Goal: Task Accomplishment & Management: Complete application form

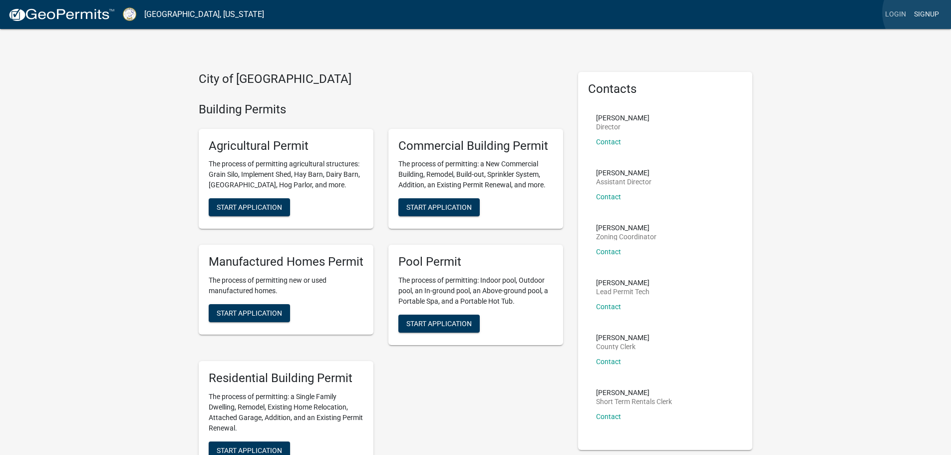
click at [923, 12] on link "Signup" at bounding box center [926, 14] width 33 height 19
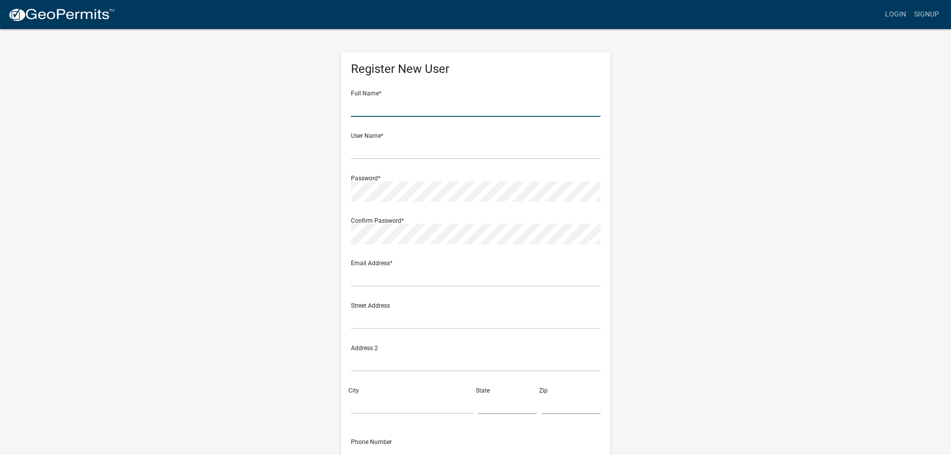
click at [380, 103] on input "text" at bounding box center [476, 106] width 250 height 20
type input "[PERSON_NAME]"
type input "[EMAIL_ADDRESS][DOMAIN_NAME]"
type input "1682 [GEOGRAPHIC_DATA][PERSON_NAME]"
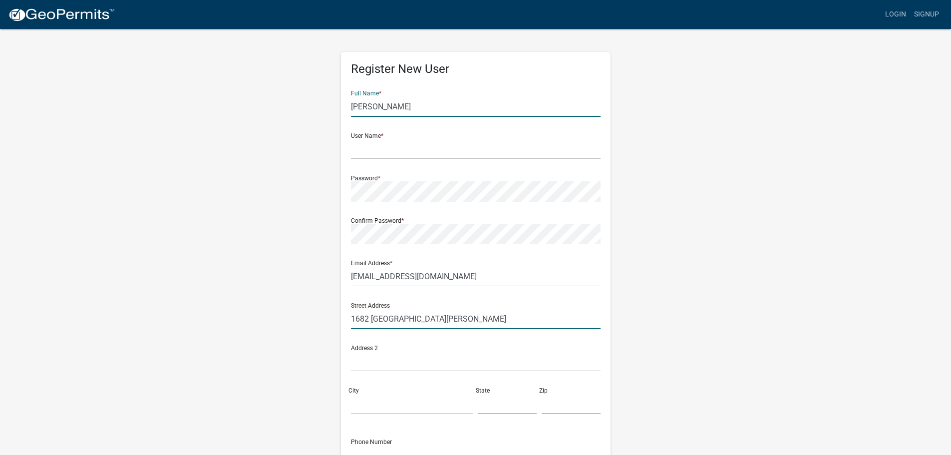
type input "Columbia"
type input "SC"
type input "29212"
type input "[PERSON_NAME]"
click at [364, 154] on input "text" at bounding box center [476, 149] width 250 height 20
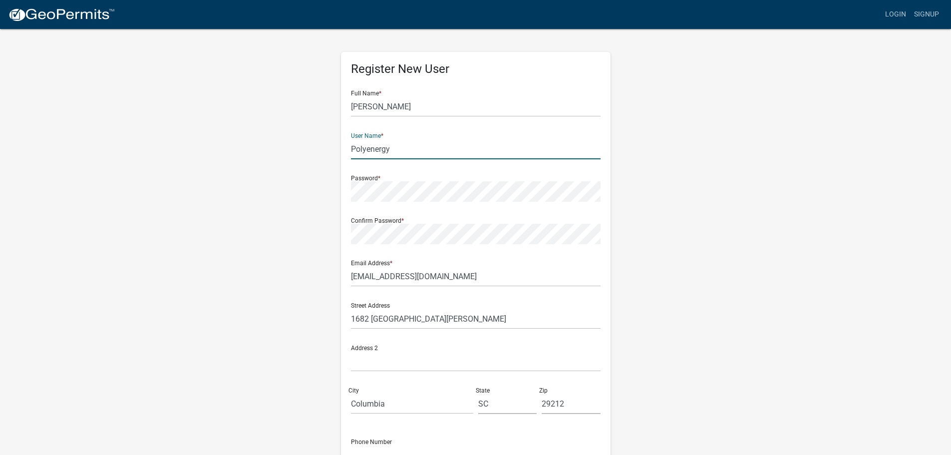
type input "Polyenergy"
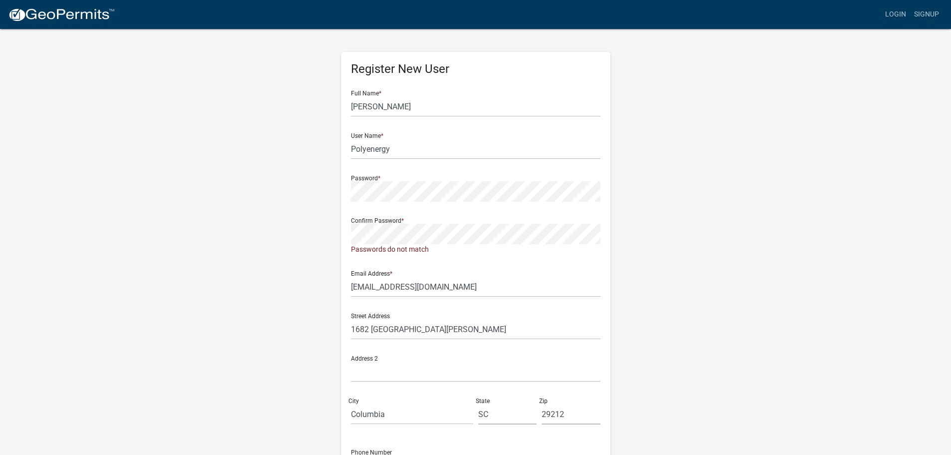
click at [295, 275] on div "Register New User Full Name * [PERSON_NAME] User Name * Polyenergy Password * C…" at bounding box center [475, 300] width 569 height 545
drag, startPoint x: 398, startPoint y: 286, endPoint x: 340, endPoint y: 286, distance: 57.4
click at [341, 286] on div "Register New User Full Name * [PERSON_NAME] User Name * Polyenergy Password * C…" at bounding box center [476, 295] width 270 height 487
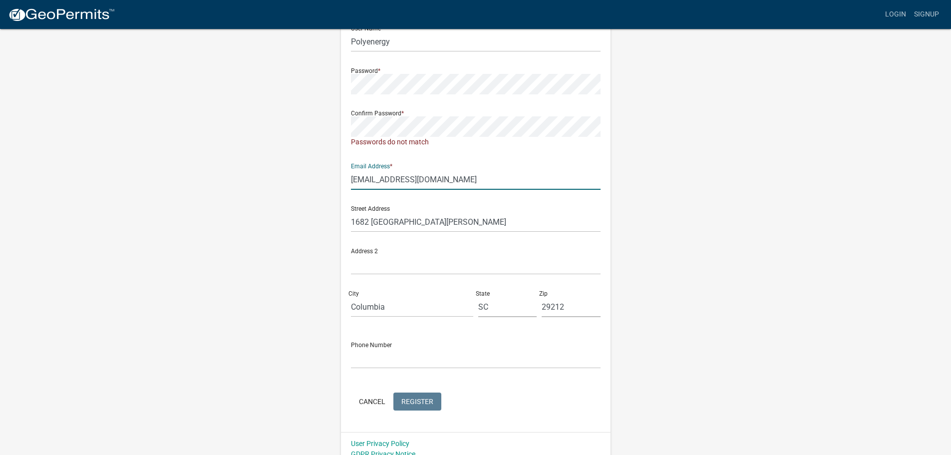
scroll to position [118, 0]
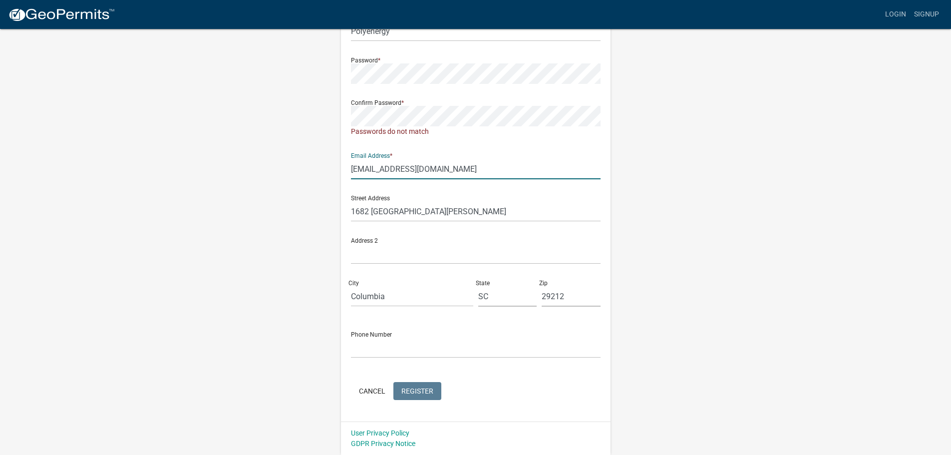
type input "[EMAIL_ADDRESS][DOMAIN_NAME]"
click at [376, 350] on input "text" at bounding box center [476, 348] width 250 height 20
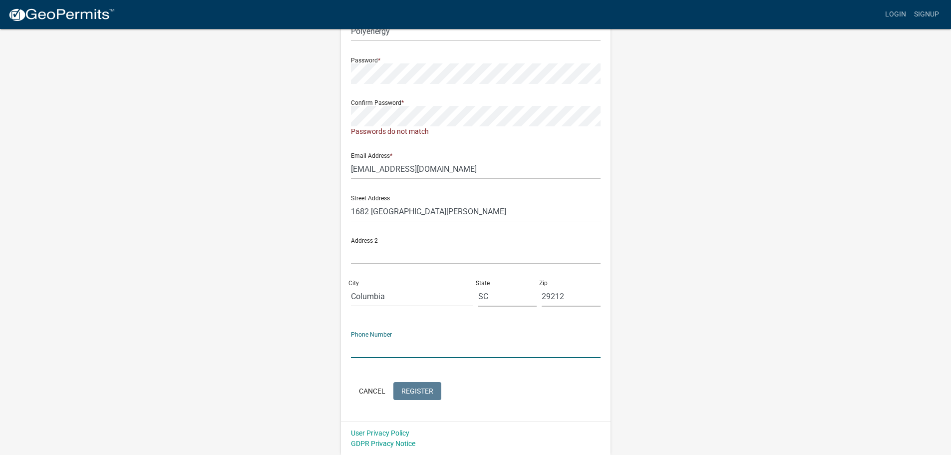
type input "8034031175"
click at [306, 79] on div "Register New User Full Name * [PERSON_NAME] User Name * Polyenergy Password * C…" at bounding box center [475, 182] width 569 height 545
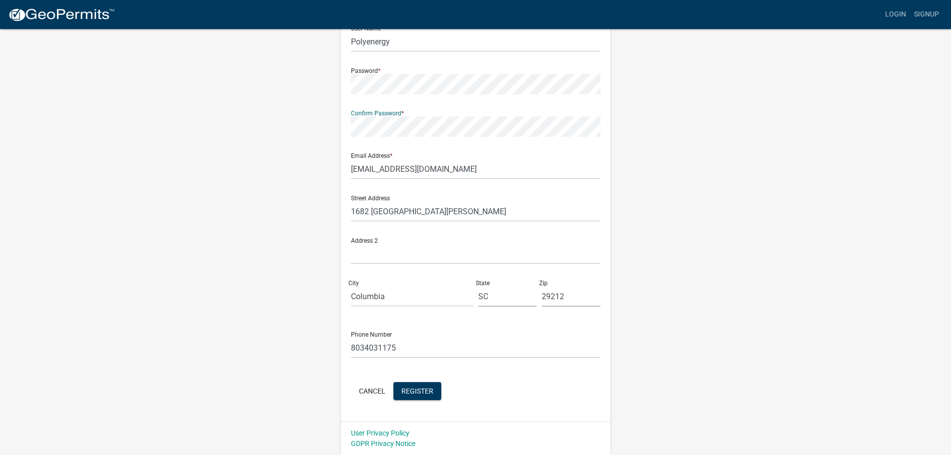
click at [725, 176] on div "Register New User Full Name * [PERSON_NAME] User Name * Polyenergy Password * C…" at bounding box center [475, 188] width 569 height 534
click at [411, 391] on span "Register" at bounding box center [418, 391] width 32 height 8
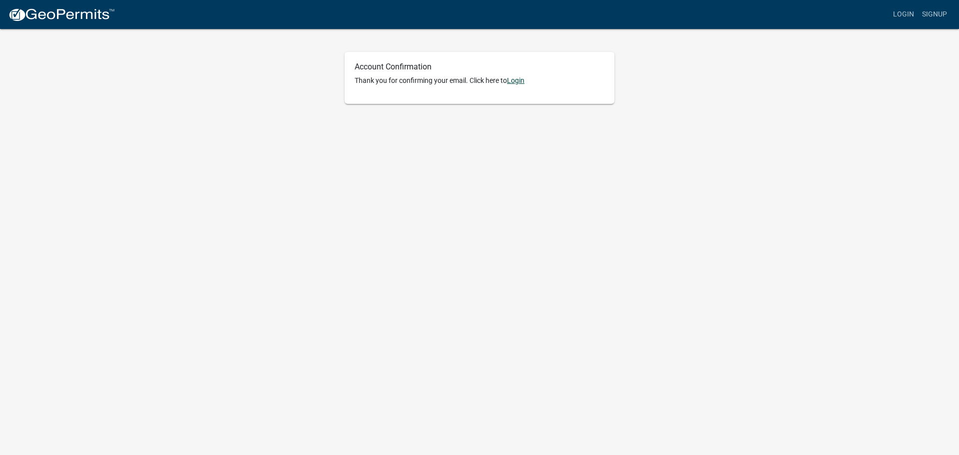
click at [514, 79] on link "Login" at bounding box center [515, 80] width 17 height 8
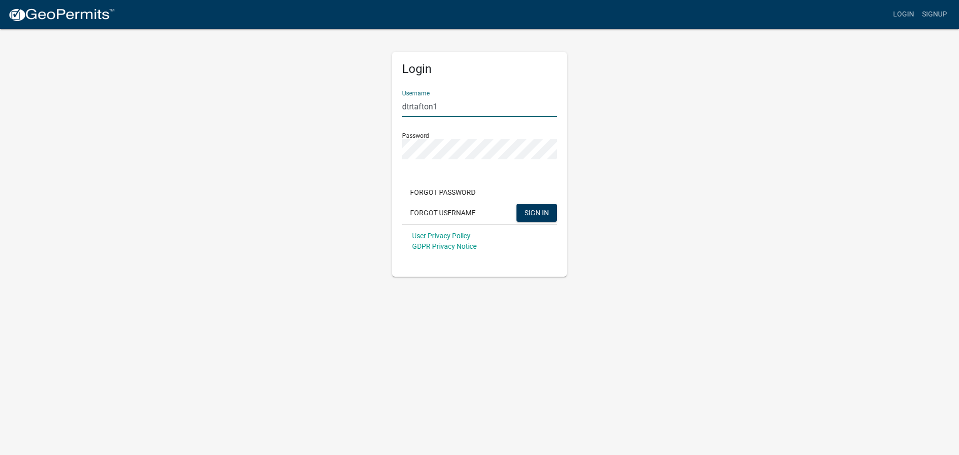
drag, startPoint x: 447, startPoint y: 101, endPoint x: 371, endPoint y: 105, distance: 76.0
click at [371, 105] on div "Login Username dtrtafton1 Password Forgot Password Forgot Username SIGN IN User…" at bounding box center [479, 152] width 569 height 249
type input "Polyenergy"
click at [343, 155] on div "Login Username Polyenergy Password Forgot Password Forgot Username SIGN IN User…" at bounding box center [479, 152] width 569 height 249
click at [637, 184] on div "Login Username Polyenergy Password Forgot Password Forgot Username SIGN IN User…" at bounding box center [479, 152] width 569 height 249
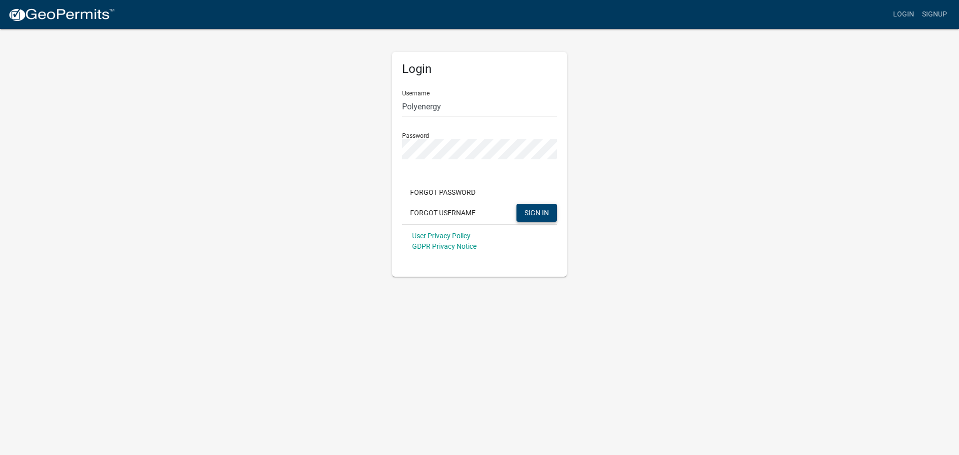
click at [531, 216] on span "SIGN IN" at bounding box center [536, 212] width 24 height 8
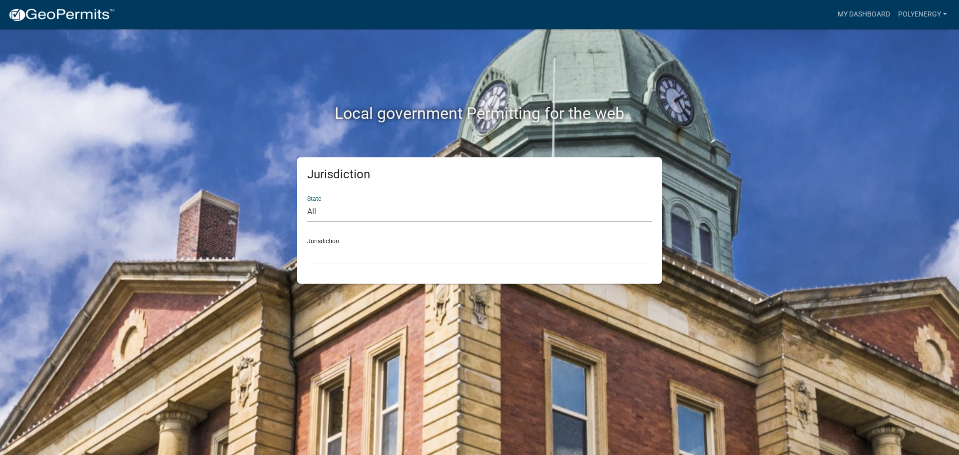
click at [338, 210] on select "All Colorado Georgia Indiana Iowa Kansas Minnesota Ohio South Carolina Wisconsin" at bounding box center [479, 212] width 345 height 20
select select "Georgia"
click at [307, 202] on select "All Colorado Georgia Indiana Iowa Kansas Minnesota Ohio South Carolina Wisconsin" at bounding box center [479, 212] width 345 height 20
drag, startPoint x: 335, startPoint y: 221, endPoint x: 332, endPoint y: 254, distance: 33.1
click at [332, 254] on select "Carroll County, Georgia Cook County, Georgia Crawford County, Georgia Gilmer Co…" at bounding box center [479, 254] width 345 height 20
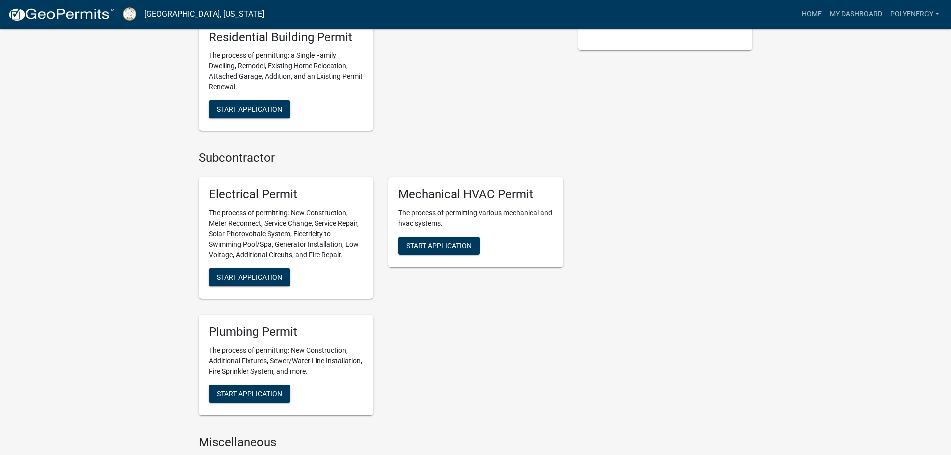
scroll to position [450, 0]
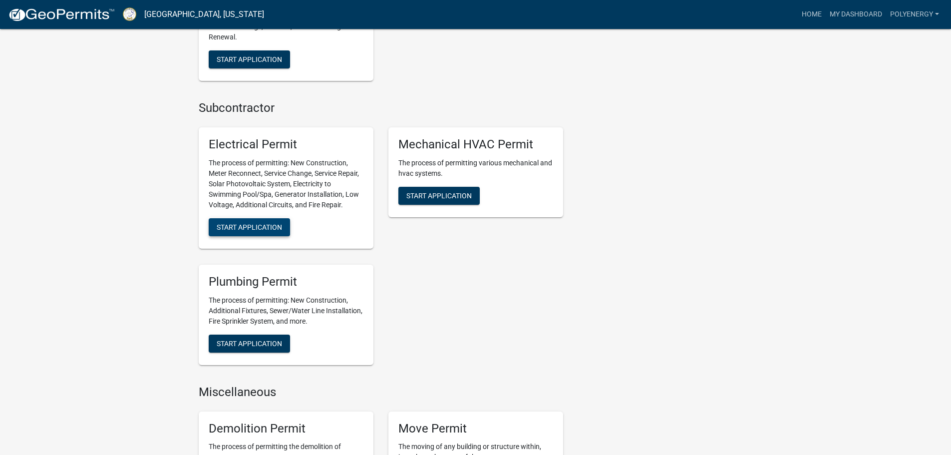
click at [253, 227] on span "Start Application" at bounding box center [249, 227] width 65 height 8
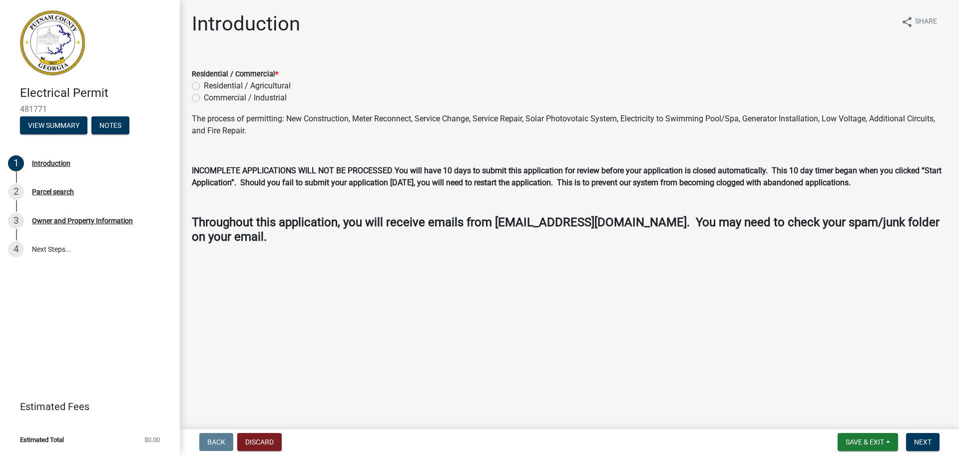
click at [204, 84] on label "Residential / Agricultural" at bounding box center [247, 86] width 87 height 12
click at [204, 84] on input "Residential / Agricultural" at bounding box center [207, 83] width 6 height 6
radio input "true"
click at [921, 445] on span "Next" at bounding box center [922, 442] width 17 height 8
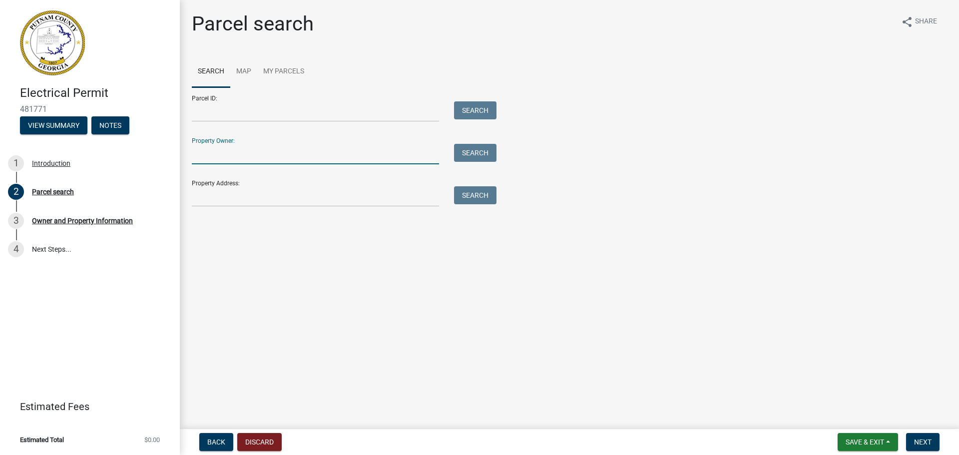
click at [197, 152] on input "Property Owner:" at bounding box center [315, 154] width 247 height 20
type input "Raymond Bedgood"
click at [490, 154] on button "Search" at bounding box center [475, 153] width 42 height 18
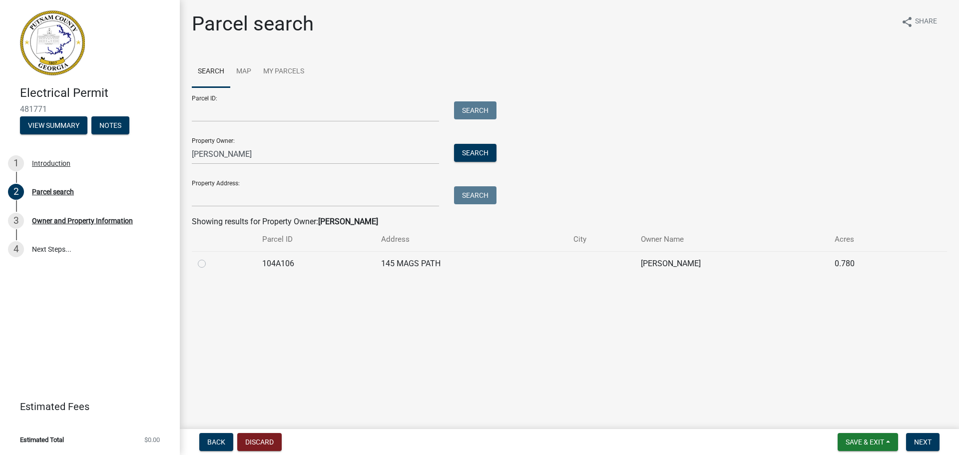
click at [277, 337] on main "Parcel search share Share Search Map My Parcels Parcel ID: Search Property Owne…" at bounding box center [569, 212] width 779 height 425
drag, startPoint x: 272, startPoint y: 157, endPoint x: 156, endPoint y: 159, distance: 115.9
click at [156, 159] on div "Electrical Permit 481771 View Summary Notes 1 Introduction 2 Parcel search 3 Ow…" at bounding box center [479, 227] width 959 height 455
click at [199, 197] on input "Property Address:" at bounding box center [315, 196] width 247 height 20
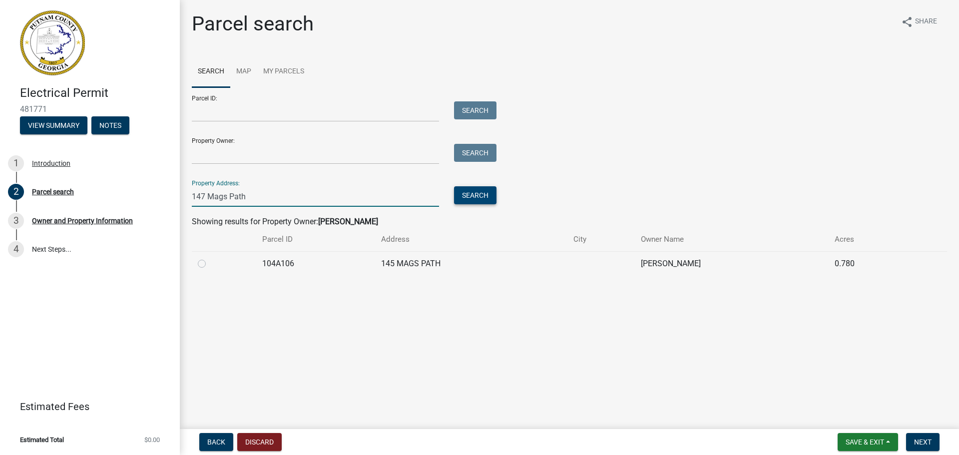
type input "147 Mags Path"
click at [471, 194] on button "Search" at bounding box center [475, 195] width 42 height 18
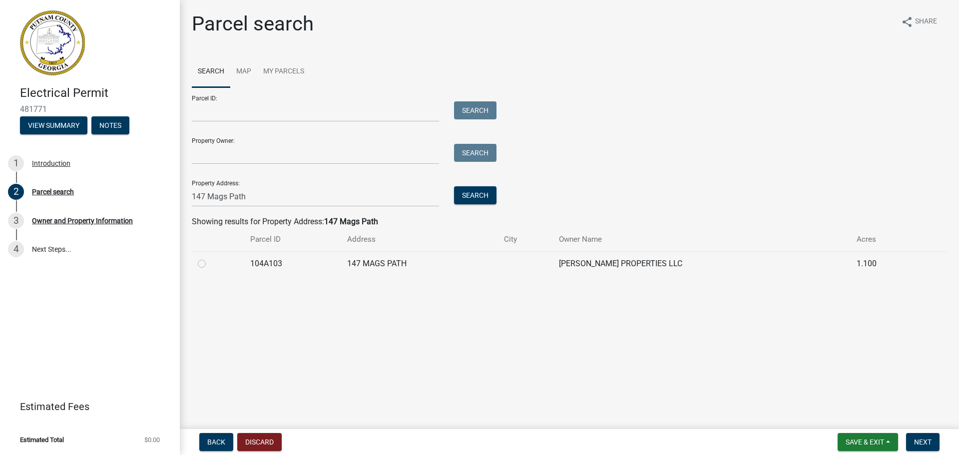
click at [210, 258] on label at bounding box center [210, 258] width 0 height 0
click at [210, 261] on input "radio" at bounding box center [213, 261] width 6 height 6
radio input "true"
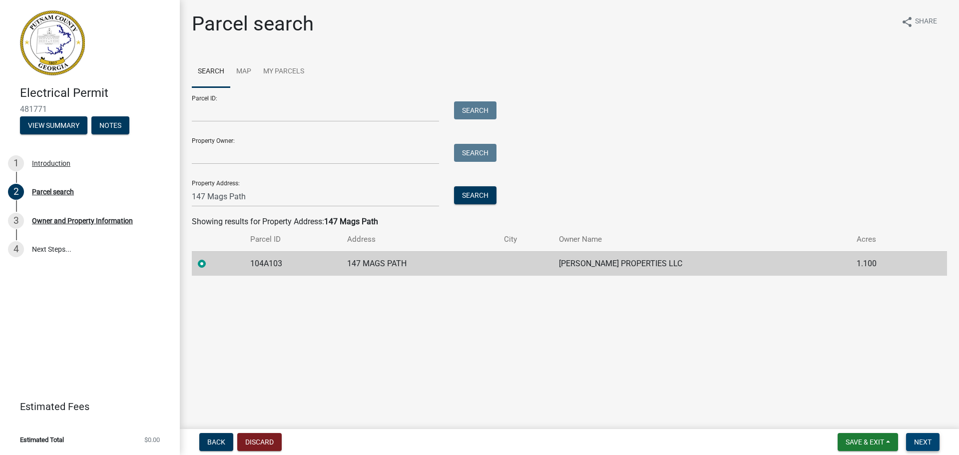
click at [924, 439] on span "Next" at bounding box center [922, 442] width 17 height 8
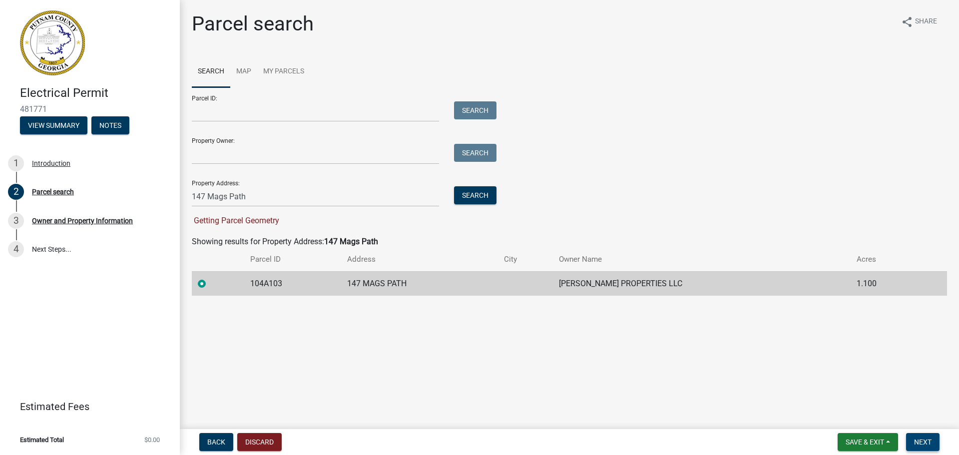
click at [928, 441] on span "Next" at bounding box center [922, 442] width 17 height 8
click at [209, 109] on input "Parcel ID:" at bounding box center [315, 111] width 247 height 20
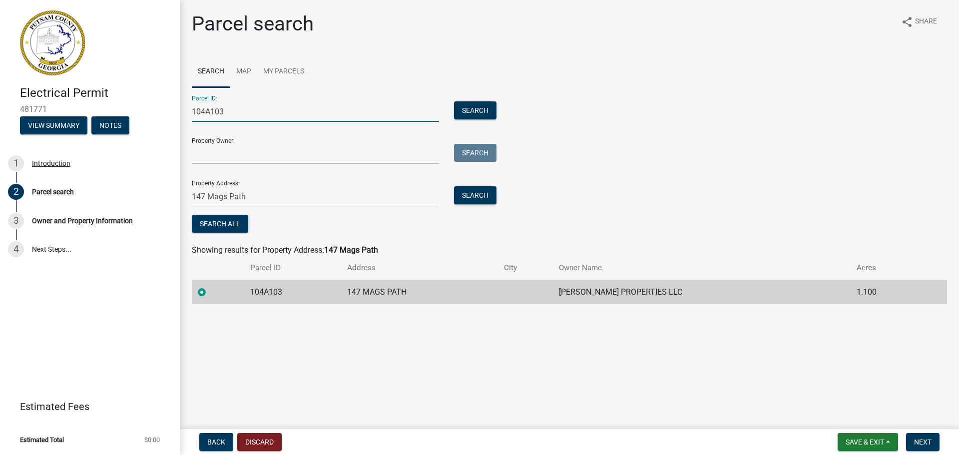
type input "104A103"
click at [523, 366] on main "Parcel search share Share Search Map My Parcels Parcel ID: 104A103 Search Prope…" at bounding box center [569, 212] width 779 height 425
click at [479, 110] on button "Search" at bounding box center [475, 110] width 42 height 18
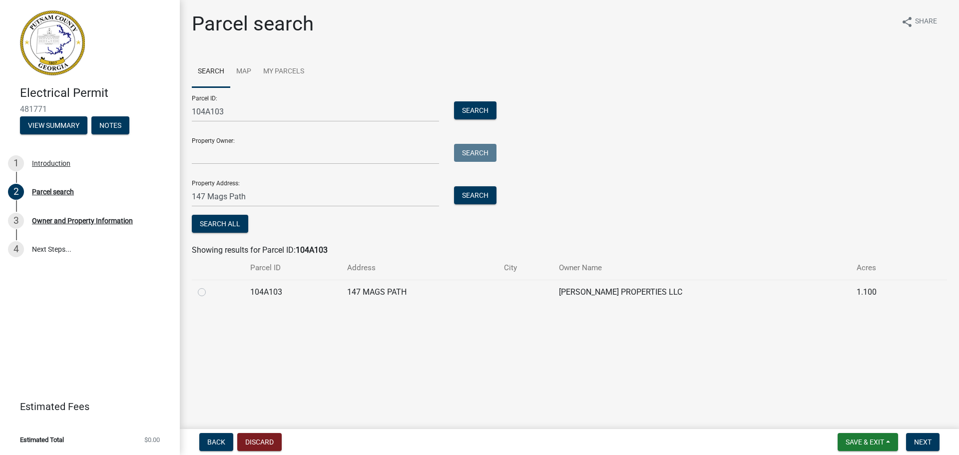
click at [210, 286] on label at bounding box center [210, 286] width 0 height 0
click at [210, 292] on input "radio" at bounding box center [213, 289] width 6 height 6
radio input "true"
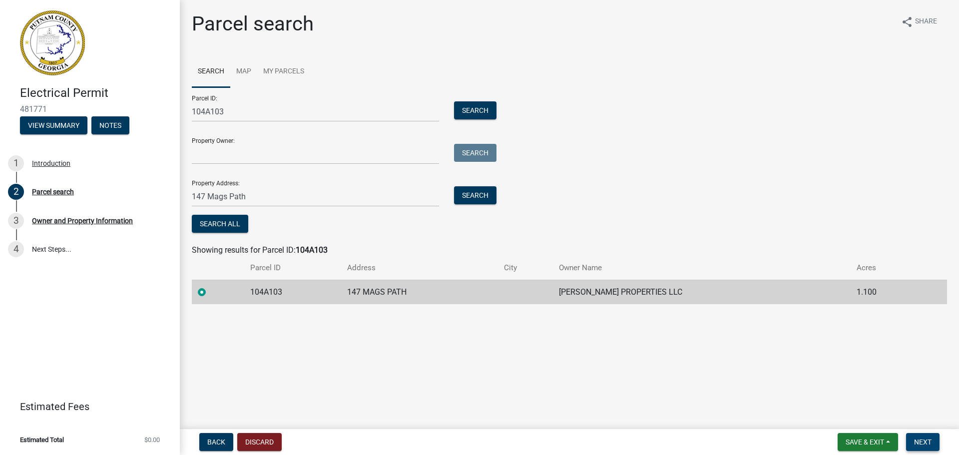
click at [928, 439] on span "Next" at bounding box center [922, 442] width 17 height 8
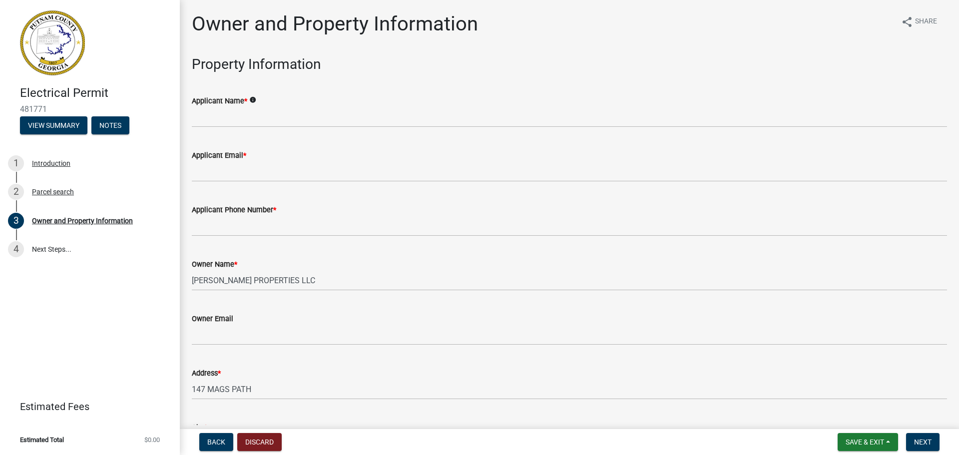
click at [253, 99] on icon "info" at bounding box center [252, 99] width 7 height 7
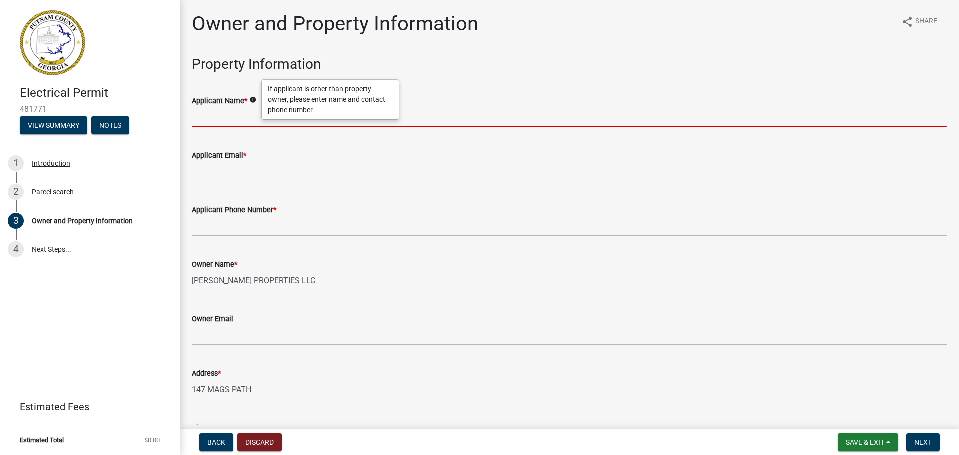
click at [199, 118] on input "Applicant Name *" at bounding box center [569, 117] width 755 height 20
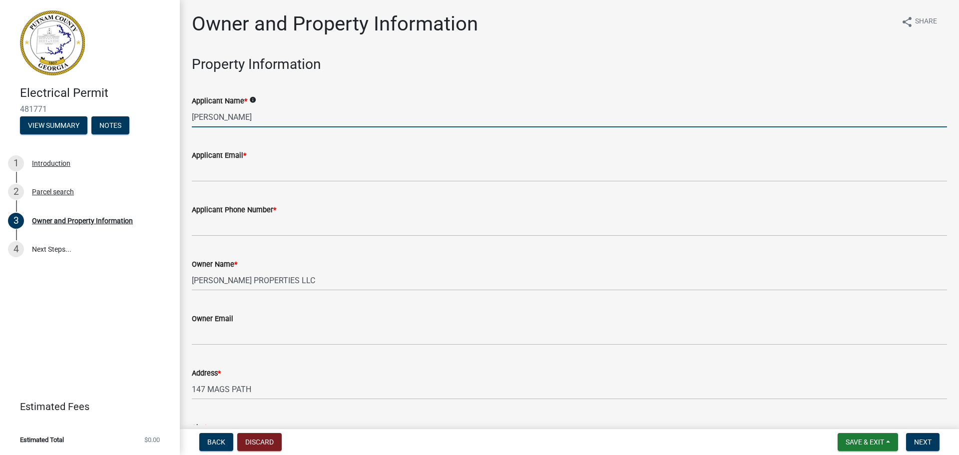
type input "[PERSON_NAME]"
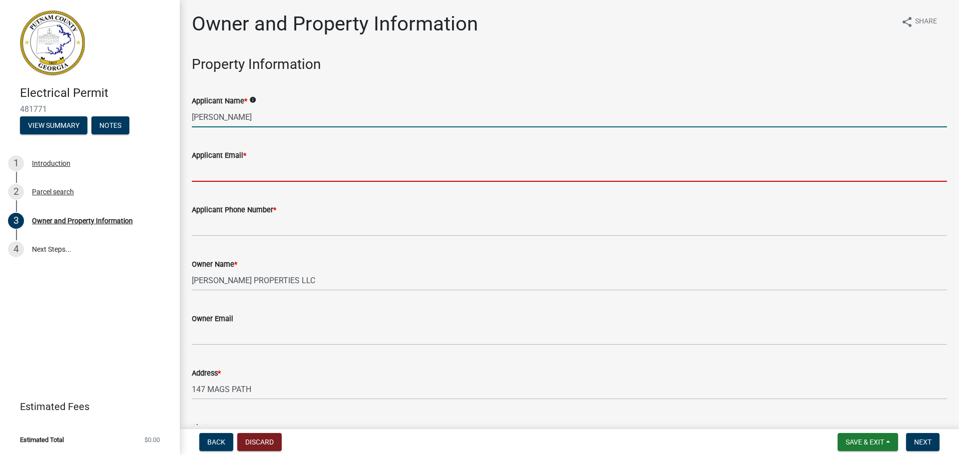
click at [204, 175] on input "Applicant Email *" at bounding box center [569, 171] width 755 height 20
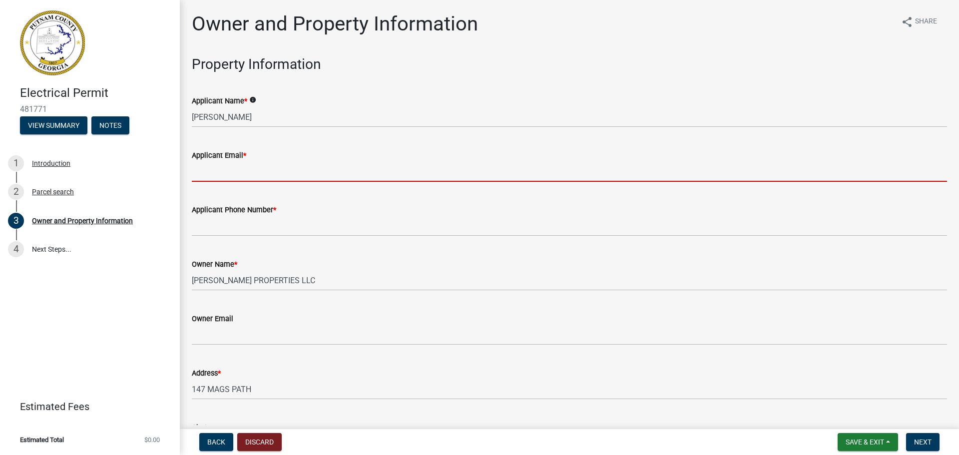
type input "dtrafton@mypolyenergy.com"
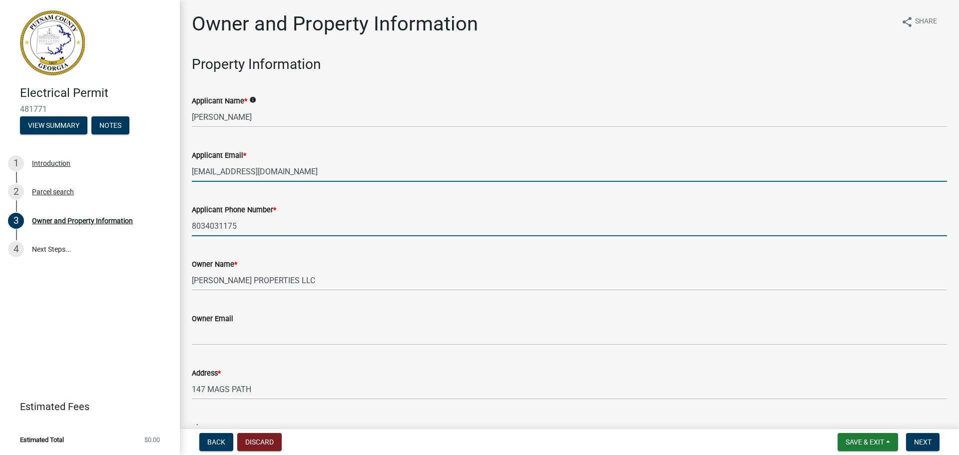
click at [205, 226] on input "8034031175" at bounding box center [569, 226] width 755 height 20
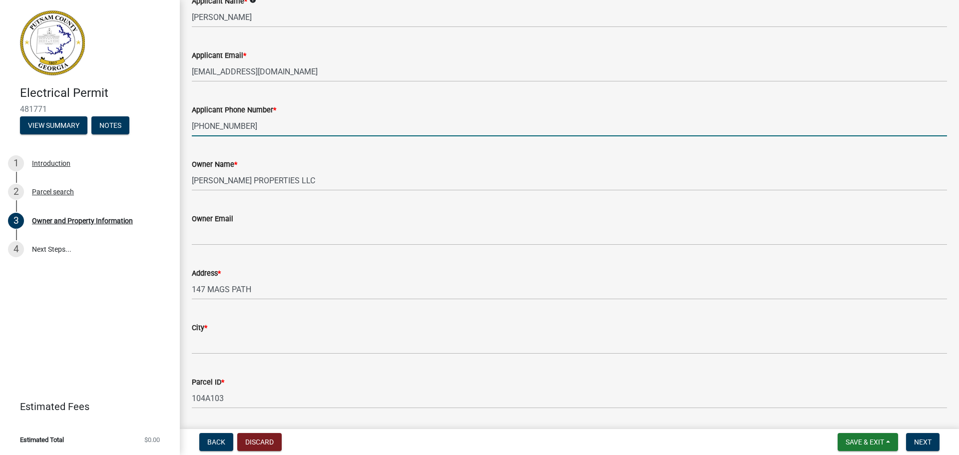
scroll to position [150, 0]
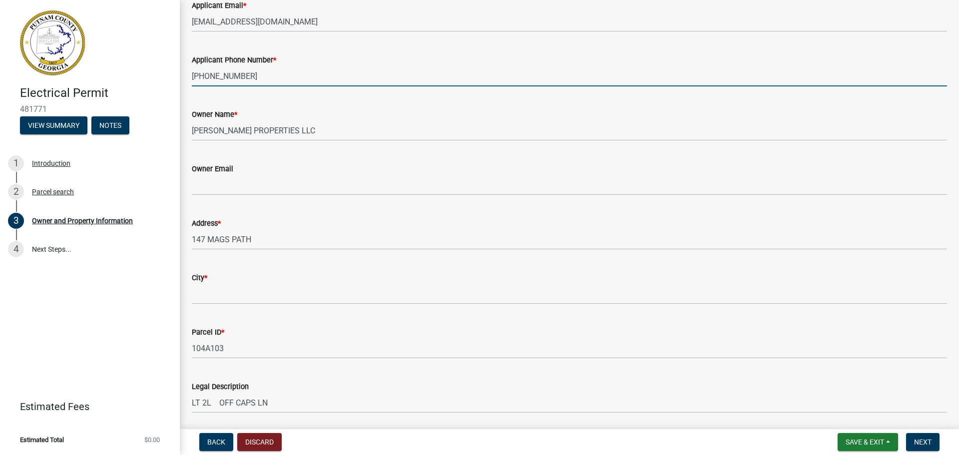
type input "803-403-1175"
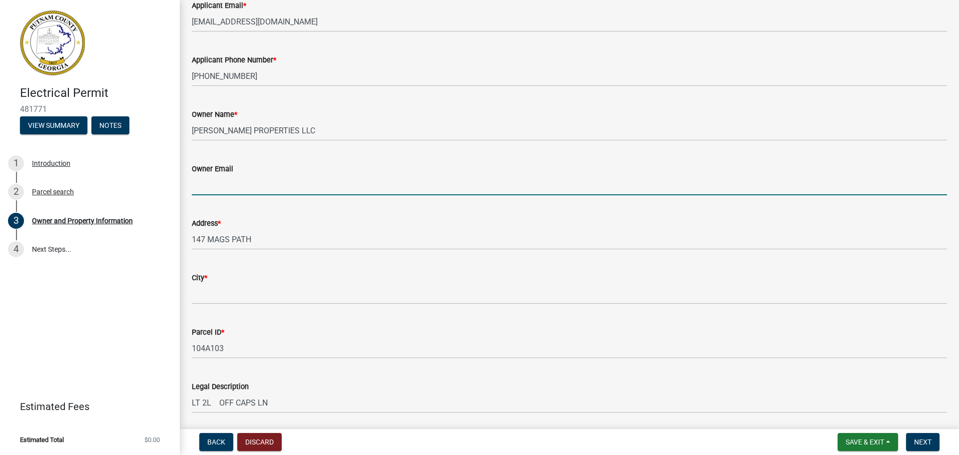
click at [225, 188] on input "Owner Email" at bounding box center [569, 185] width 755 height 20
paste input "bbedgood69@gmail.com"
type input "bbedgood69@gmail.com"
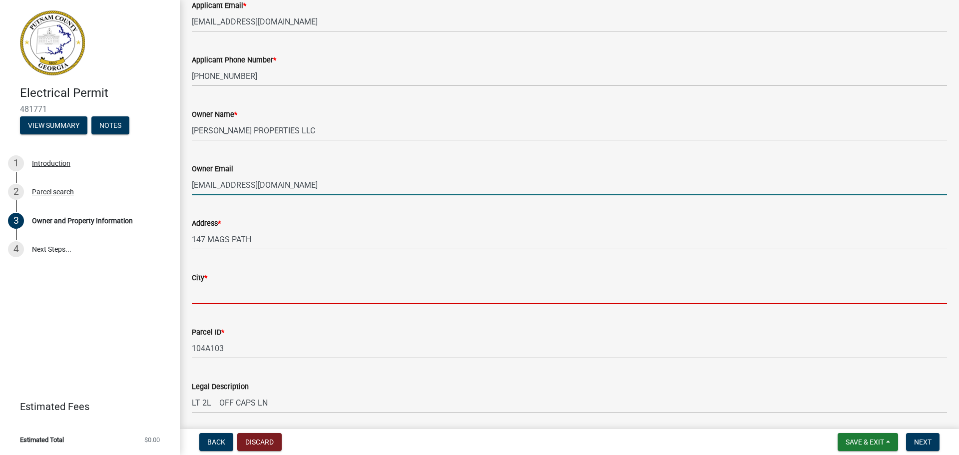
click at [205, 295] on input "City *" at bounding box center [569, 294] width 755 height 20
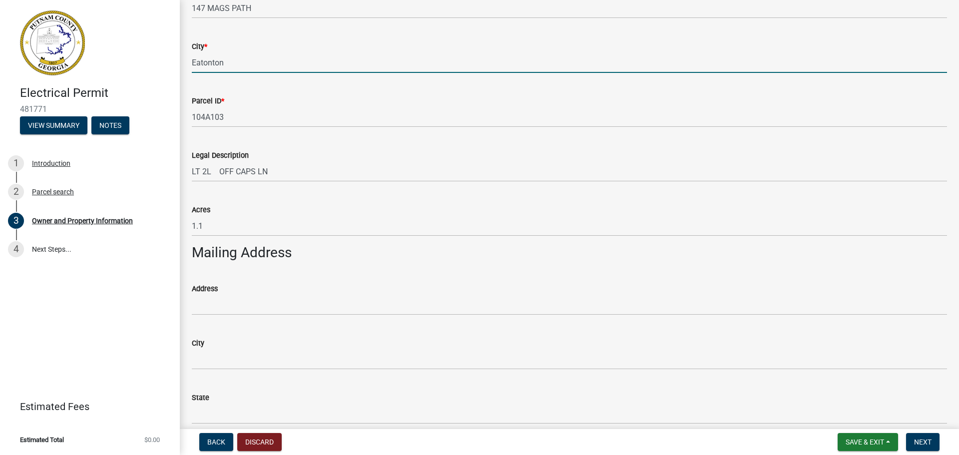
scroll to position [400, 0]
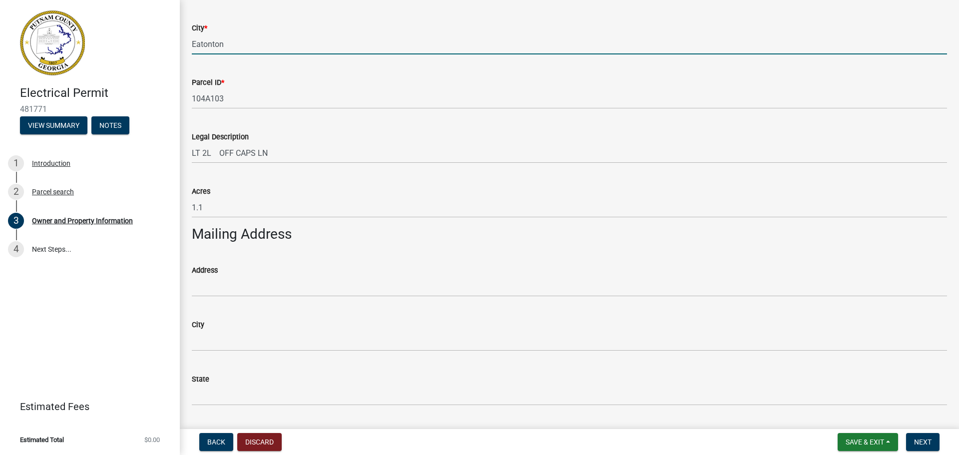
type input "Eatonton"
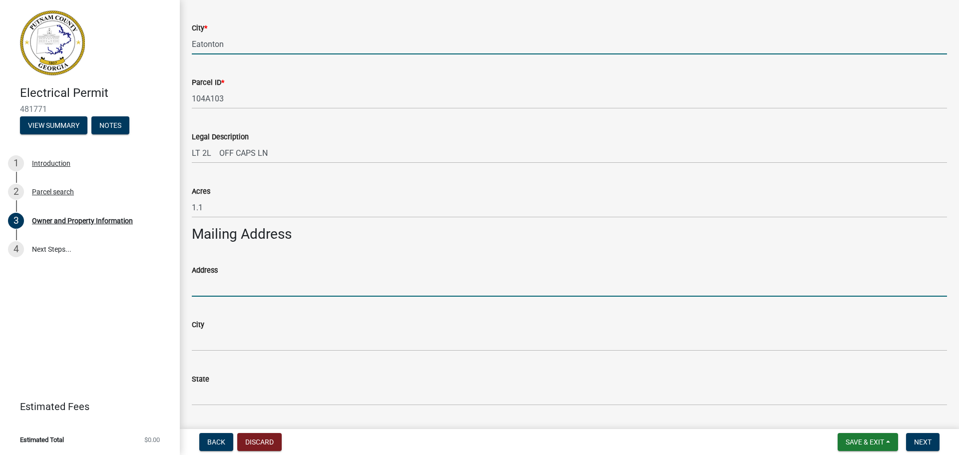
click at [212, 287] on input "Address" at bounding box center [569, 286] width 755 height 20
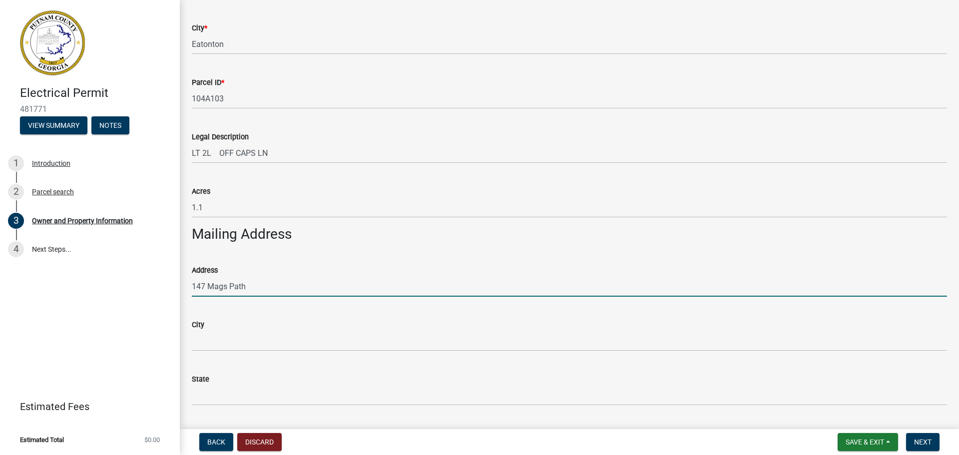
type input "147 Mags Path"
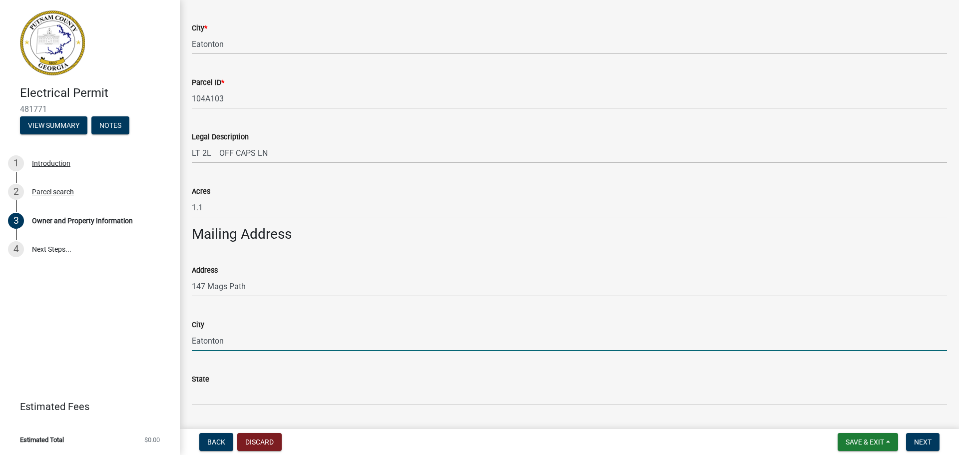
type input "Eatonton"
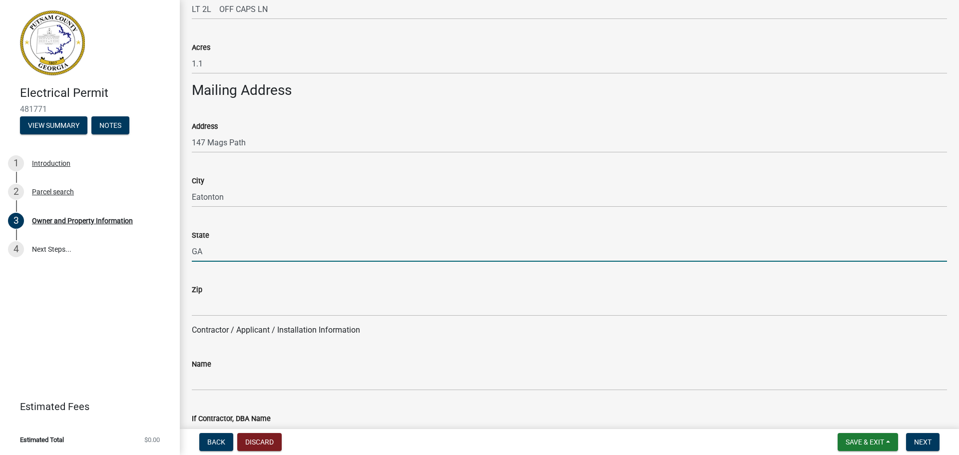
scroll to position [549, 0]
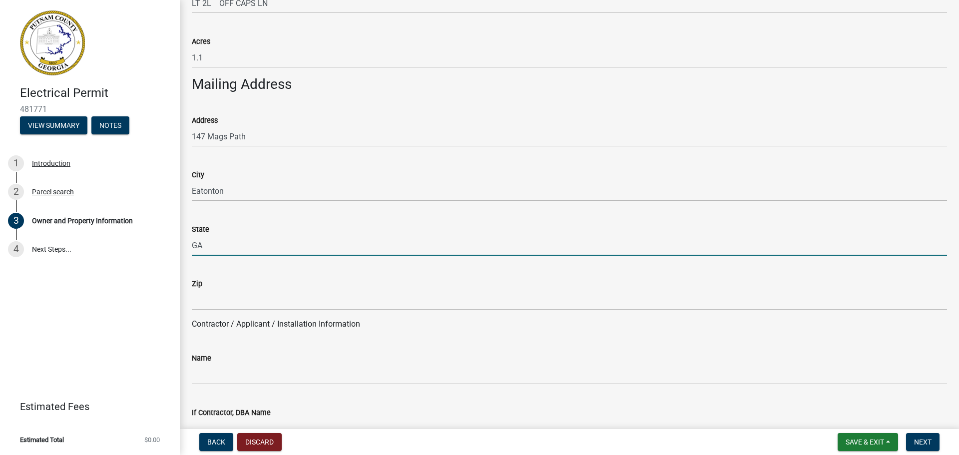
type input "GA"
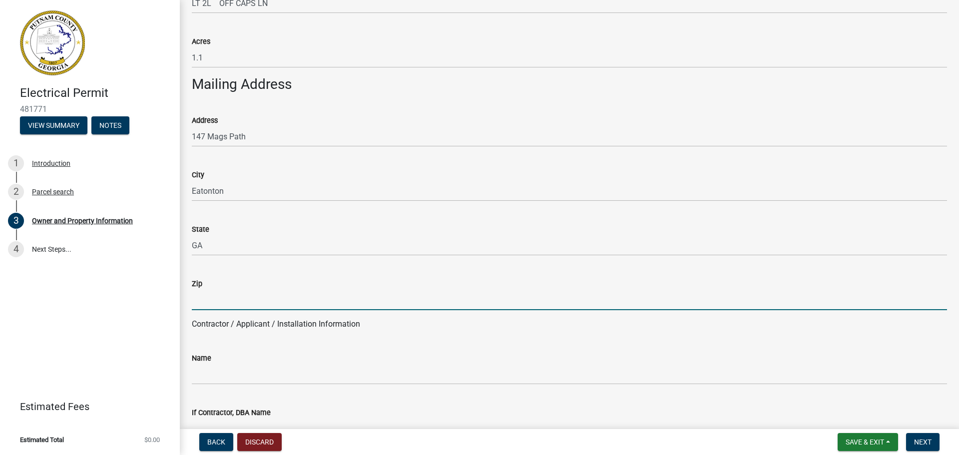
click at [203, 304] on input "Zip" at bounding box center [569, 300] width 755 height 20
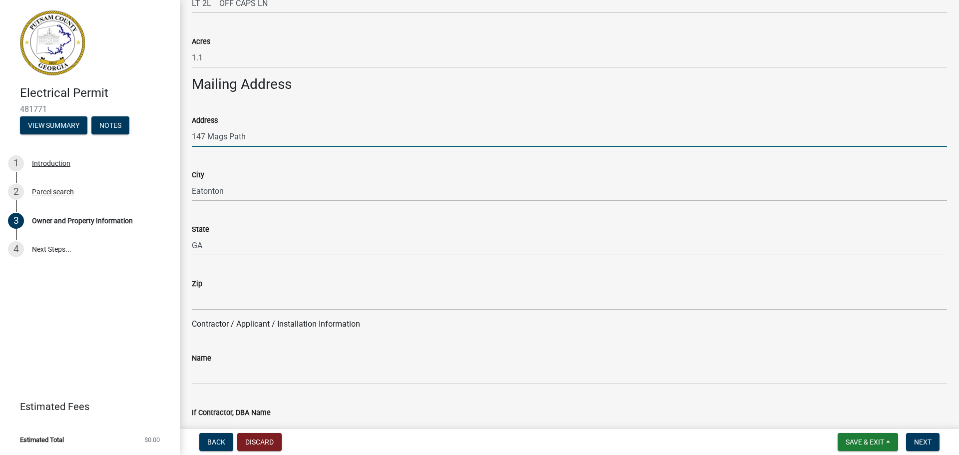
drag, startPoint x: 263, startPoint y: 134, endPoint x: 174, endPoint y: 136, distance: 88.9
click at [174, 136] on div "Electrical Permit 481771 View Summary Notes 1 Introduction 2 Parcel search 3 Ow…" at bounding box center [479, 227] width 959 height 455
type input "2900 Ingleside Avenue"
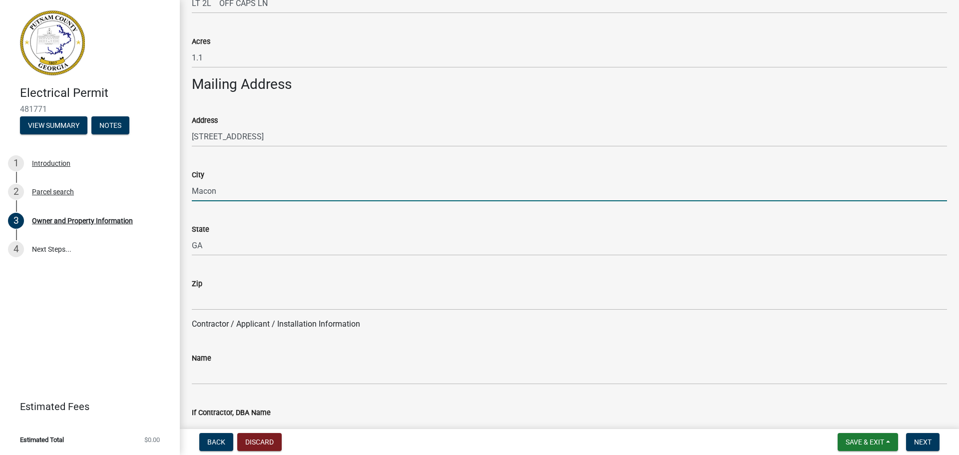
type input "Macon"
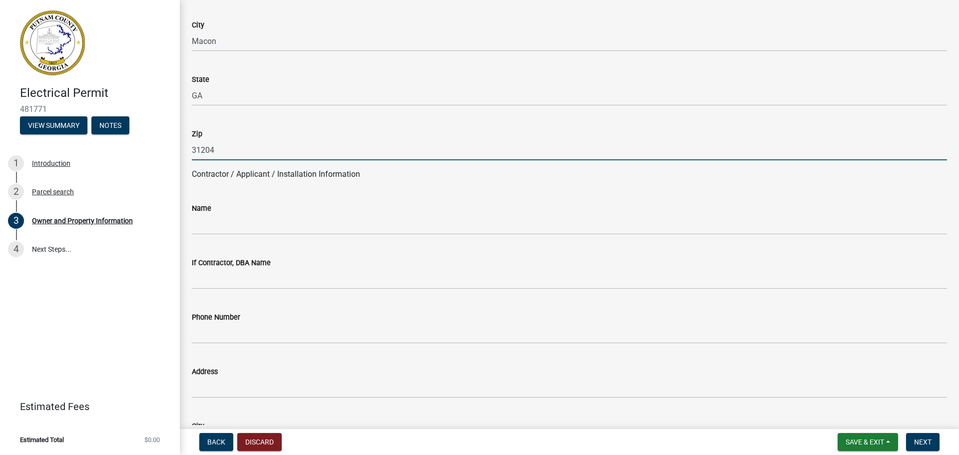
scroll to position [749, 0]
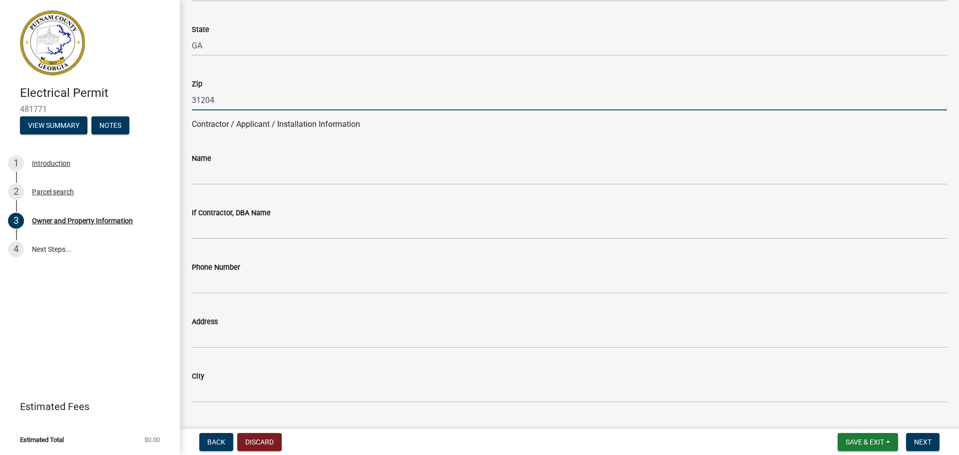
type input "31204"
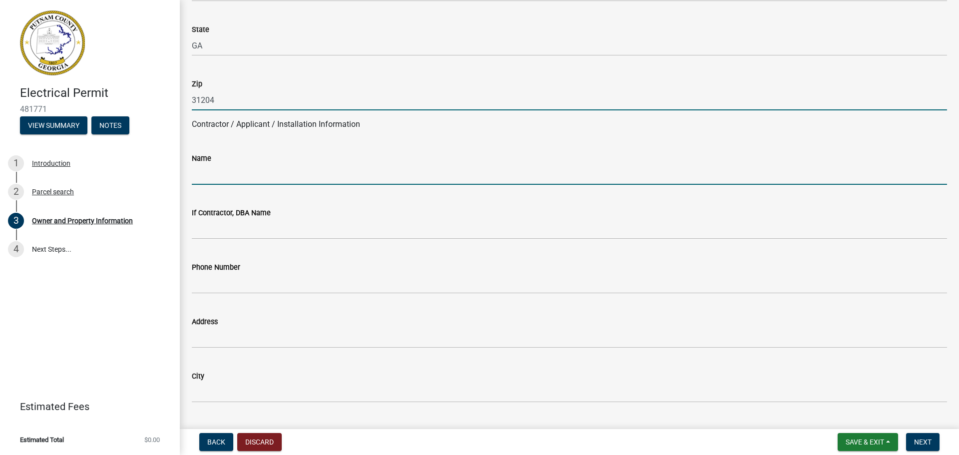
click at [223, 177] on input "Name" at bounding box center [569, 174] width 755 height 20
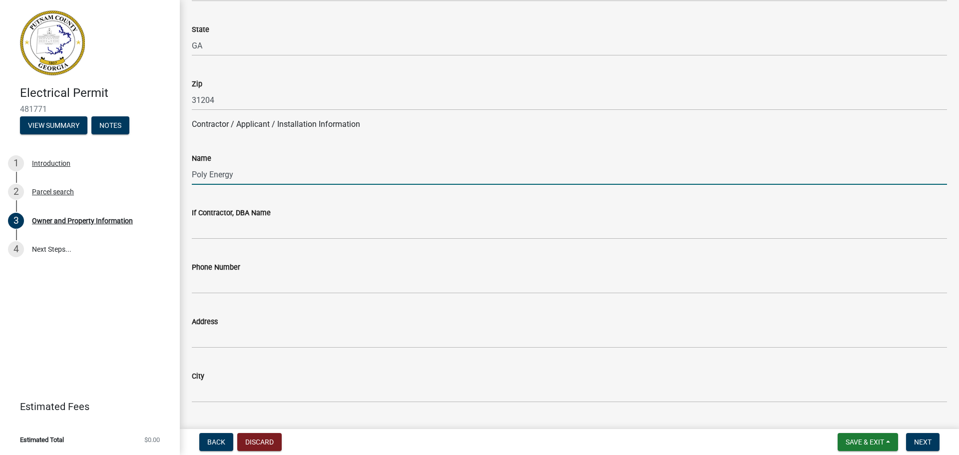
type input "Poly Energy"
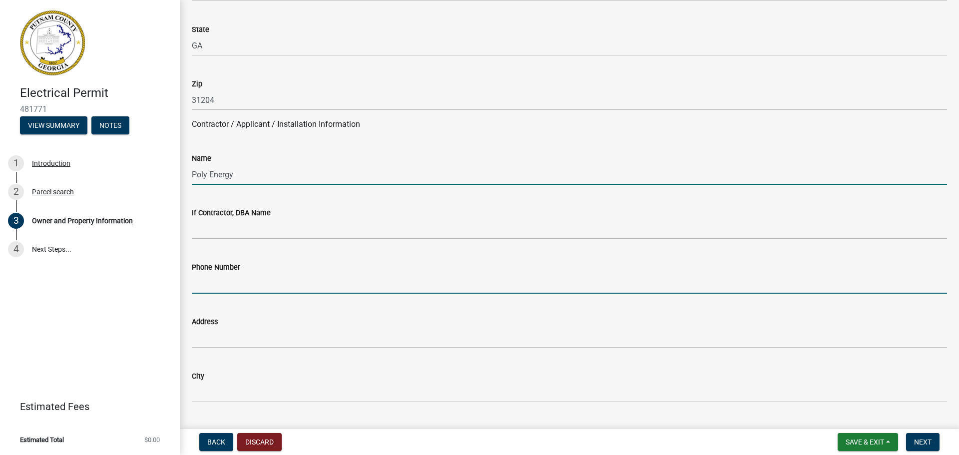
click at [219, 283] on input "Phone Number" at bounding box center [569, 283] width 755 height 20
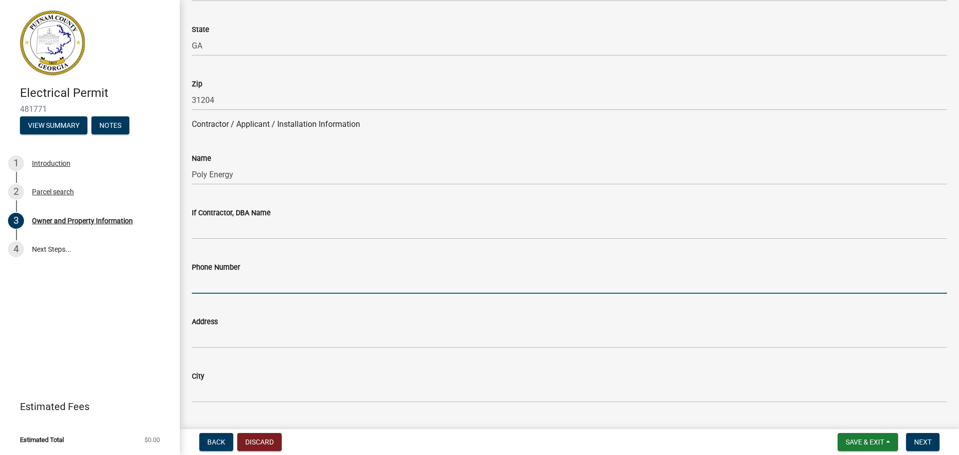
type input "8034031175"
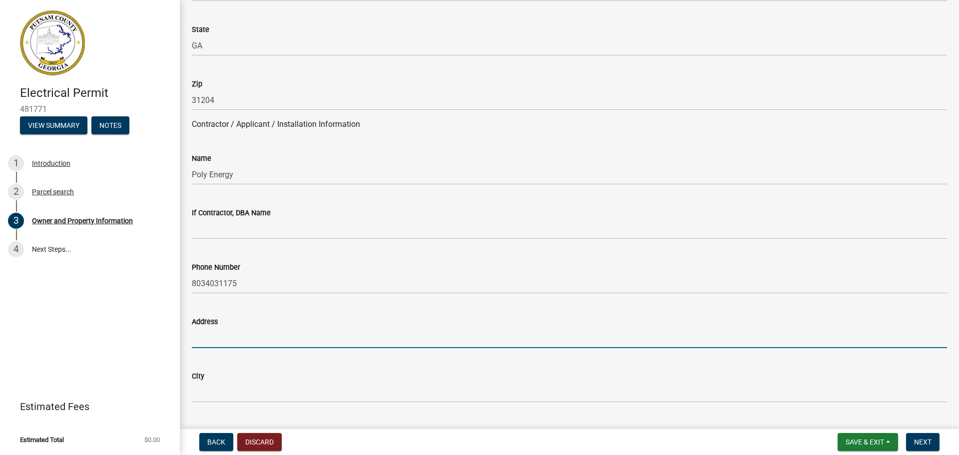
click at [209, 336] on input "Address" at bounding box center [569, 338] width 755 height 20
type input "1682 [GEOGRAPHIC_DATA][PERSON_NAME]"
type input "Columbia"
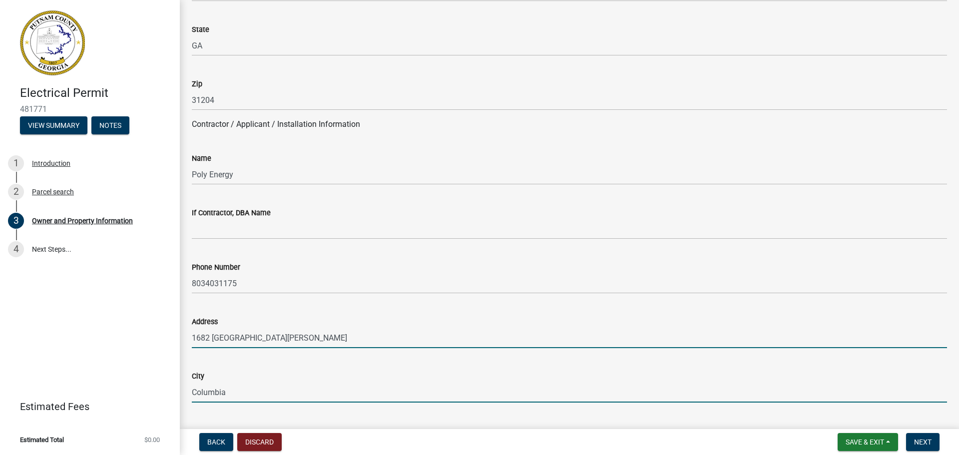
type input "South Carolina"
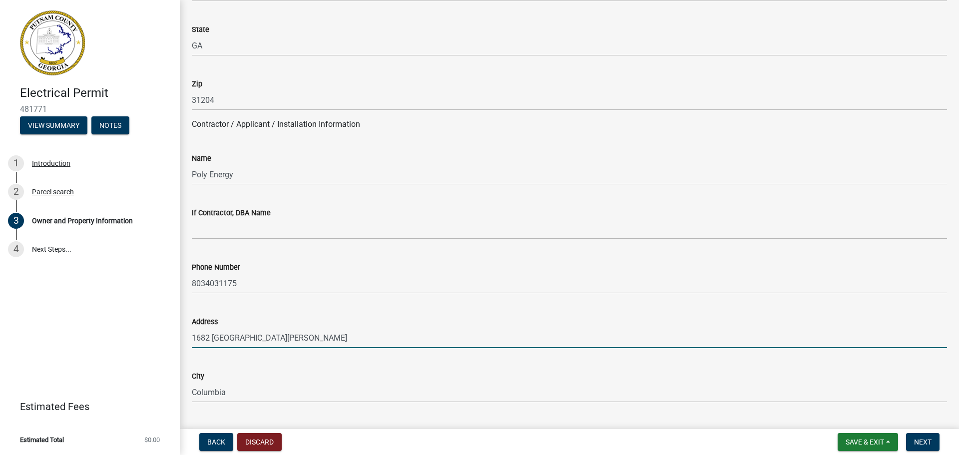
type input "29212"
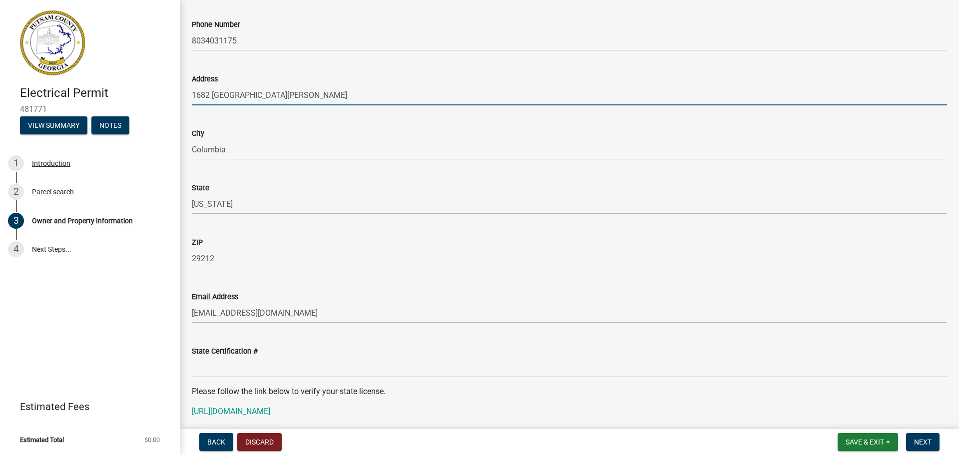
scroll to position [999, 0]
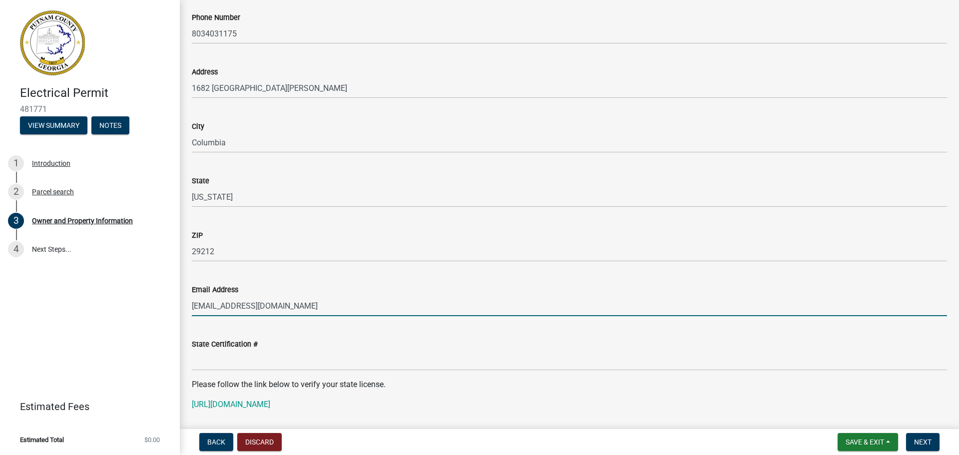
drag, startPoint x: 220, startPoint y: 304, endPoint x: 139, endPoint y: 308, distance: 81.0
click at [141, 308] on div "Electrical Permit 481771 View Summary Notes 1 Introduction 2 Parcel search 3 Ow…" at bounding box center [479, 227] width 959 height 455
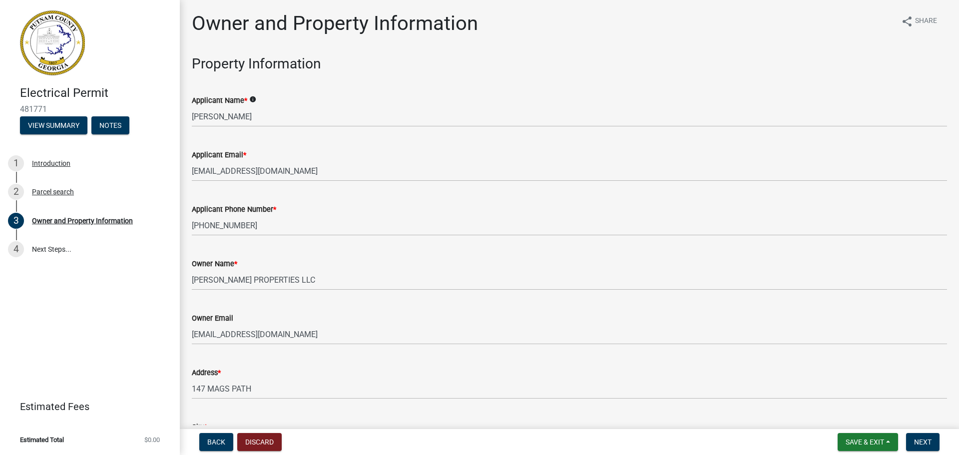
scroll to position [0, 0]
type input "[EMAIL_ADDRESS][DOMAIN_NAME]"
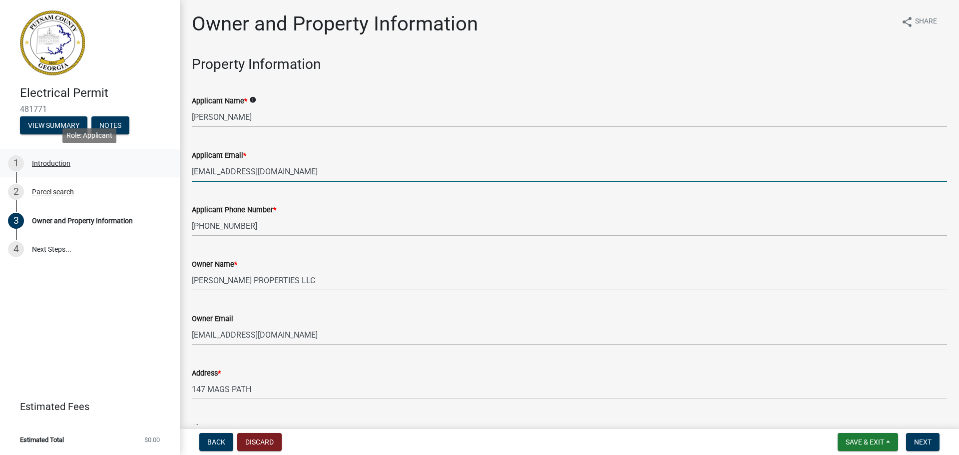
drag, startPoint x: 219, startPoint y: 173, endPoint x: 152, endPoint y: 171, distance: 67.0
click at [152, 171] on div "Electrical Permit 481771 View Summary Notes 1 Introduction 2 Parcel search 3 Ow…" at bounding box center [479, 227] width 959 height 455
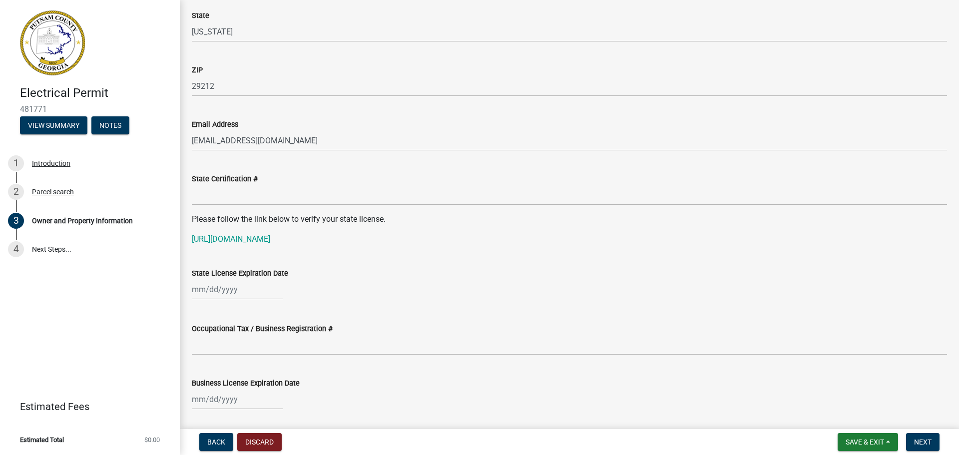
scroll to position [1149, 0]
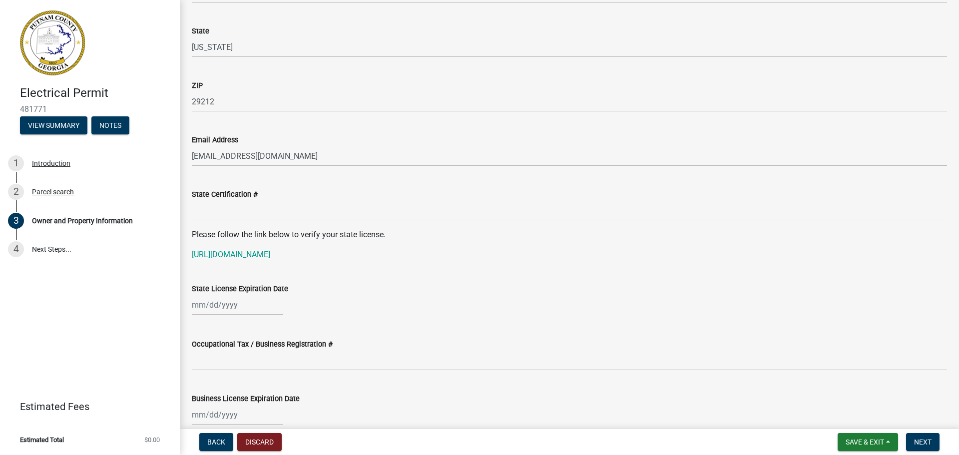
type input "[EMAIL_ADDRESS][DOMAIN_NAME]"
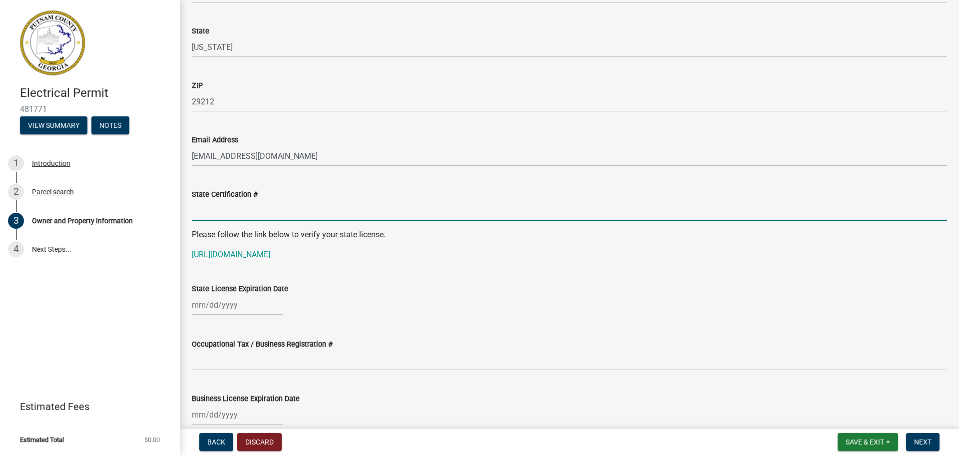
click at [202, 207] on input "State Certification #" at bounding box center [569, 210] width 755 height 20
type input "EN217918"
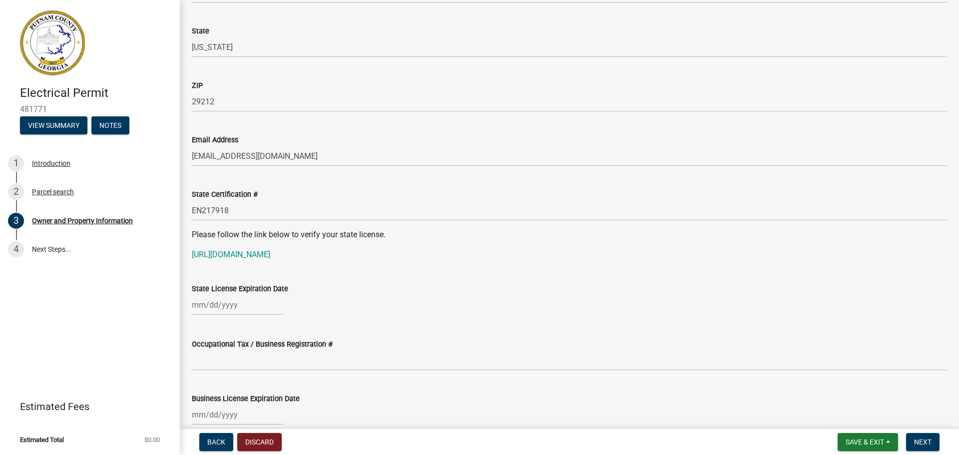
click at [429, 348] on div "Occupational Tax / Business Registration #" at bounding box center [569, 344] width 755 height 12
click at [202, 305] on div at bounding box center [237, 305] width 91 height 20
select select "9"
select select "2025"
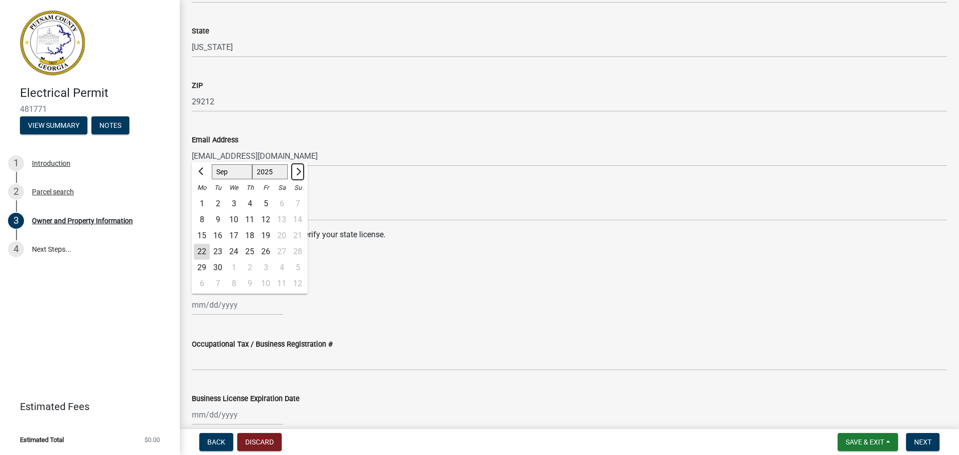
click at [299, 173] on span "Next month" at bounding box center [297, 171] width 7 height 7
select select "1"
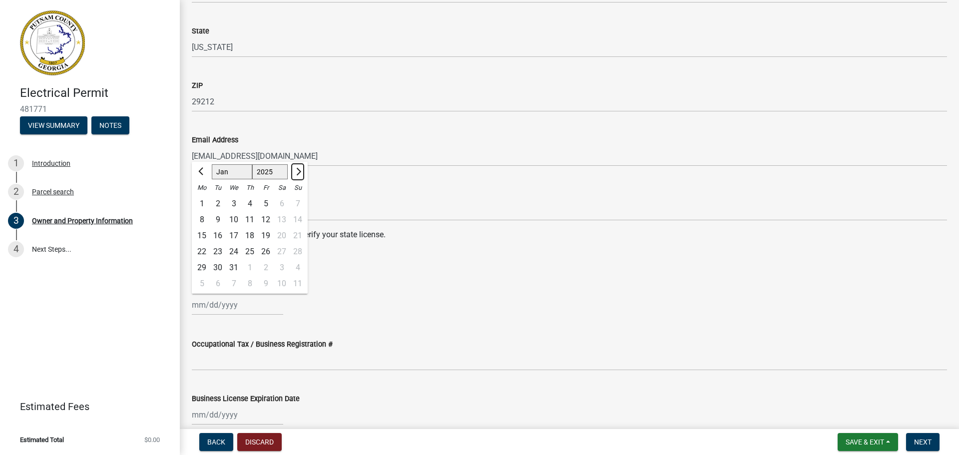
select select "2026"
click at [299, 173] on span "Next month" at bounding box center [297, 171] width 7 height 7
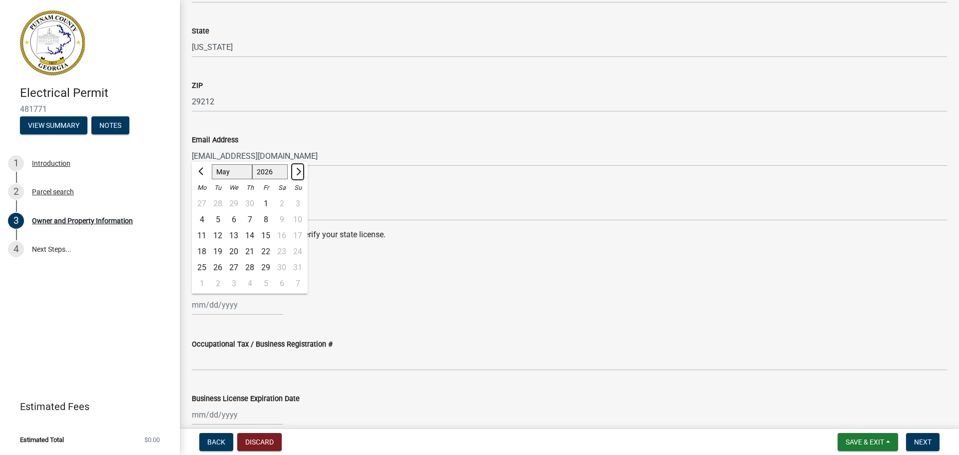
click at [299, 173] on span "Next month" at bounding box center [297, 171] width 7 height 7
select select "6"
click at [217, 265] on div "30" at bounding box center [218, 268] width 16 height 16
type input "06/30/2026"
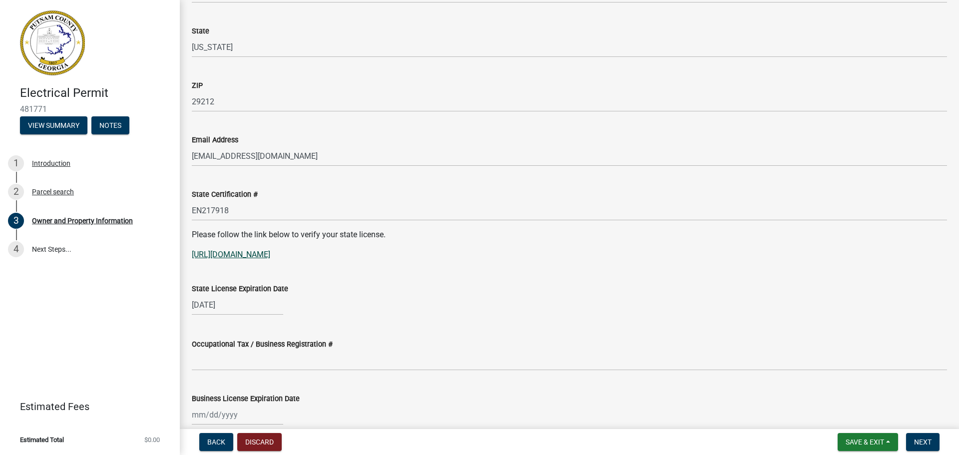
click at [250, 254] on link "https://goals.sos.ga.gov/GASOSOneStop/s/licensee-search" at bounding box center [231, 254] width 78 height 9
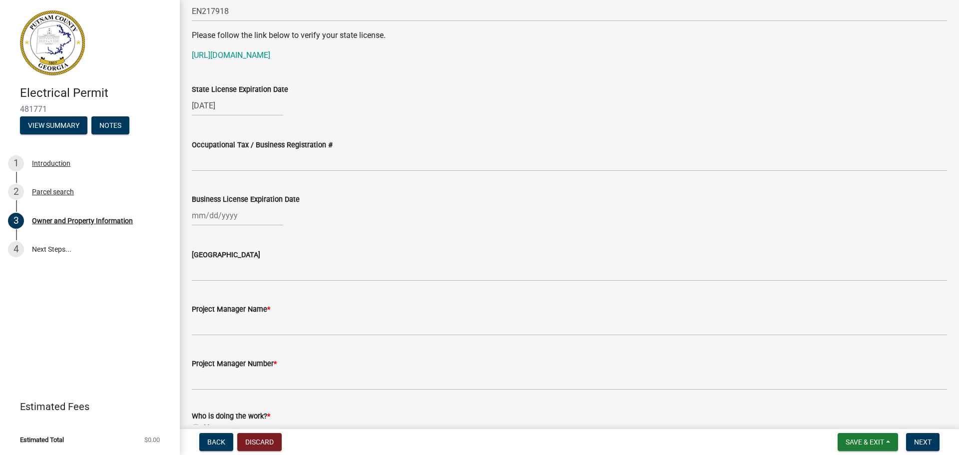
scroll to position [1349, 0]
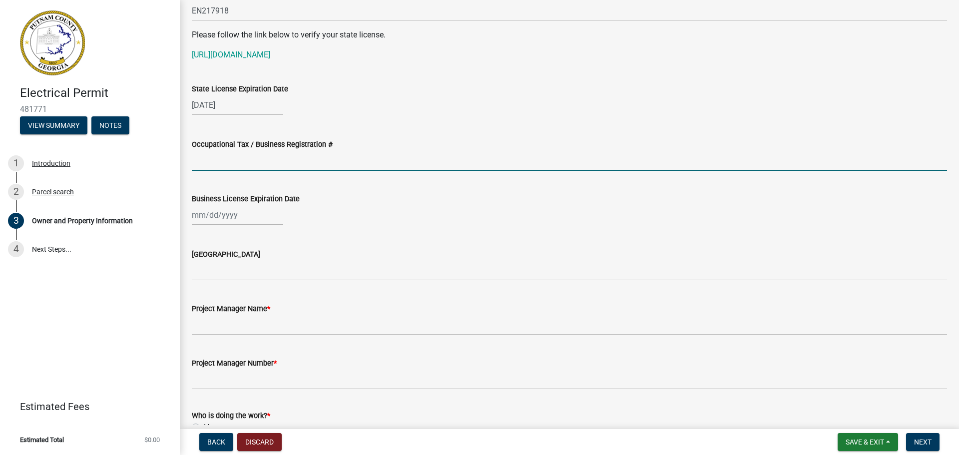
click at [203, 160] on input "Occupational Tax / Business Registration #" at bounding box center [569, 160] width 755 height 20
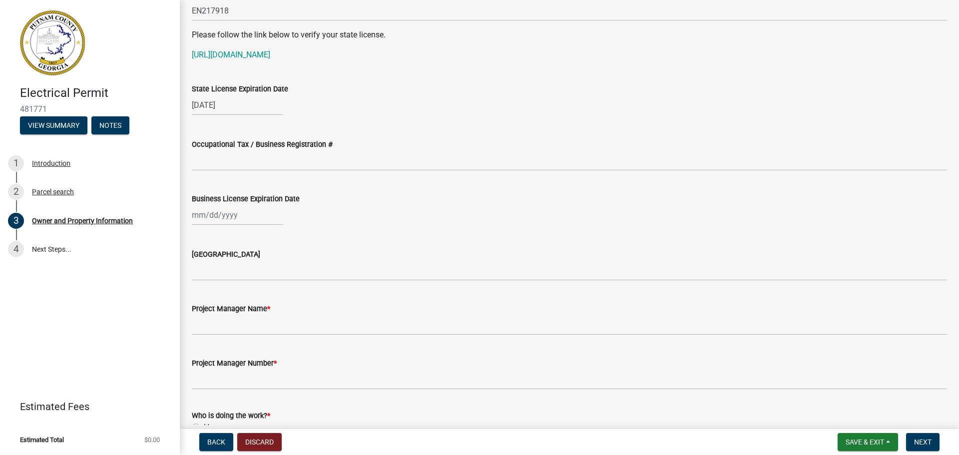
click at [129, 279] on div "Electrical Permit 481771 View Summary Notes 1 Introduction 2 Parcel search 3 Ow…" at bounding box center [90, 227] width 180 height 455
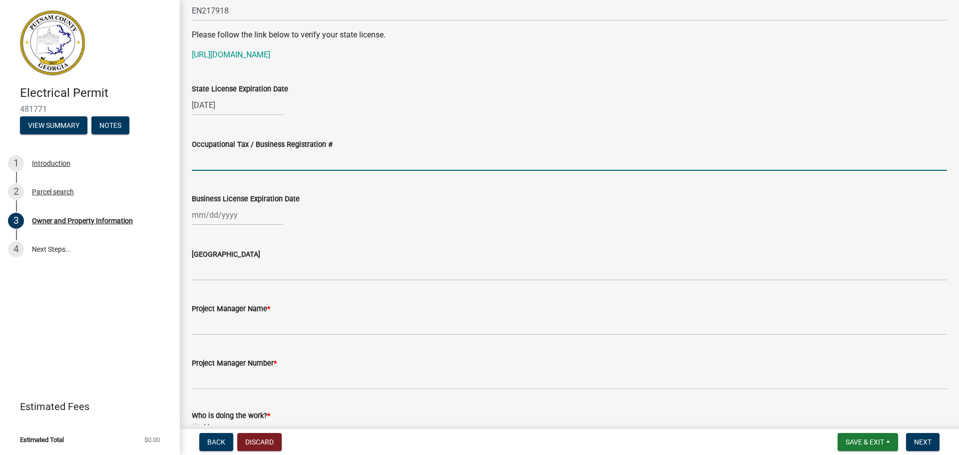
click at [220, 160] on input "Occupational Tax / Business Registration #" at bounding box center [569, 160] width 755 height 20
type input "43720"
select select "9"
select select "2025"
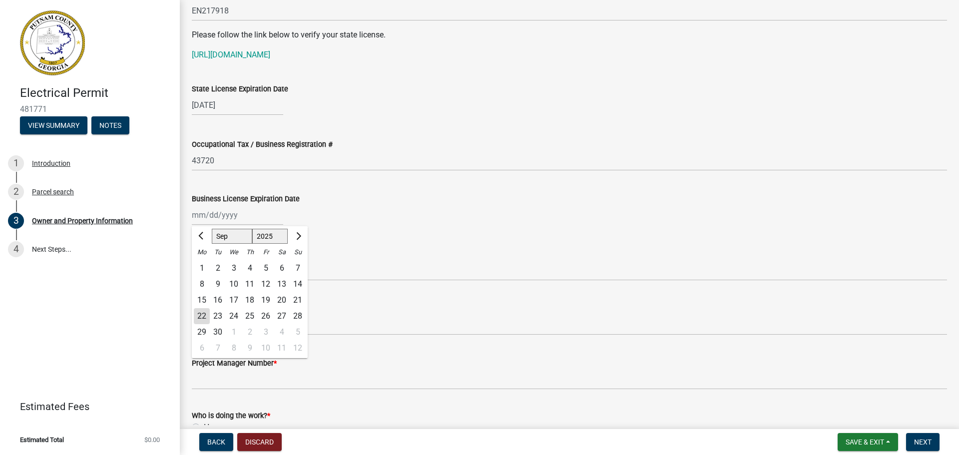
click at [198, 218] on div "Jan Feb Mar Apr May Jun Jul Aug Sep Oct Nov Dec 1525 1526 1527 1528 1529 1530 1…" at bounding box center [237, 215] width 91 height 20
click at [332, 241] on div "Issuing County" at bounding box center [569, 257] width 755 height 46
select select "9"
select select "2025"
click at [220, 215] on div "Jan Feb Mar Apr May Jun Jul Aug Sep Oct Nov Dec 1525 1526 1527 1528 1529 1530 1…" at bounding box center [237, 215] width 91 height 20
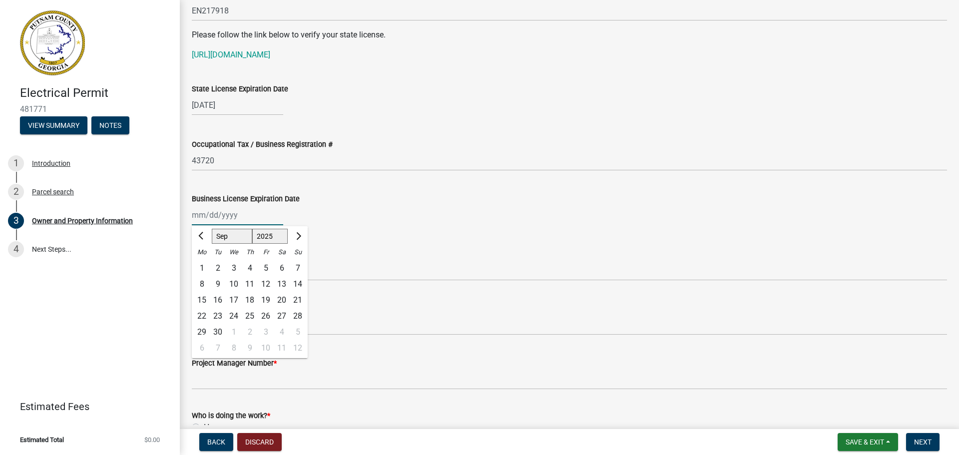
click at [256, 213] on input "Business License Expiration Date" at bounding box center [237, 215] width 91 height 20
click at [364, 241] on div "Issuing County" at bounding box center [569, 257] width 755 height 46
click at [236, 216] on div at bounding box center [237, 215] width 91 height 20
select select "9"
select select "2025"
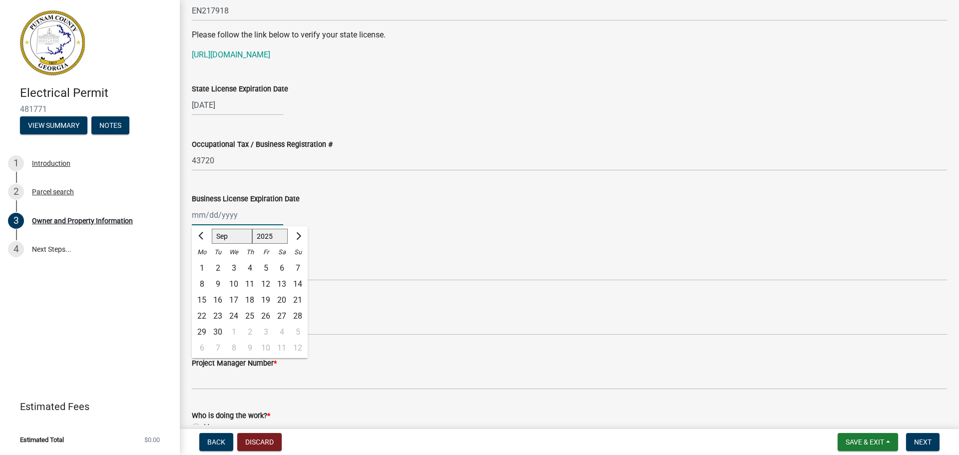
click at [236, 216] on input "Business License Expiration Date" at bounding box center [237, 215] width 91 height 20
type input "12312025"
click at [345, 211] on div "12312025 Jan Feb Mar Apr May Jun Jul Aug Sep Oct Nov Dec 1525 1526 1527 1528 15…" at bounding box center [569, 215] width 755 height 20
click at [201, 213] on div "12312025" at bounding box center [237, 215] width 91 height 20
select select "9"
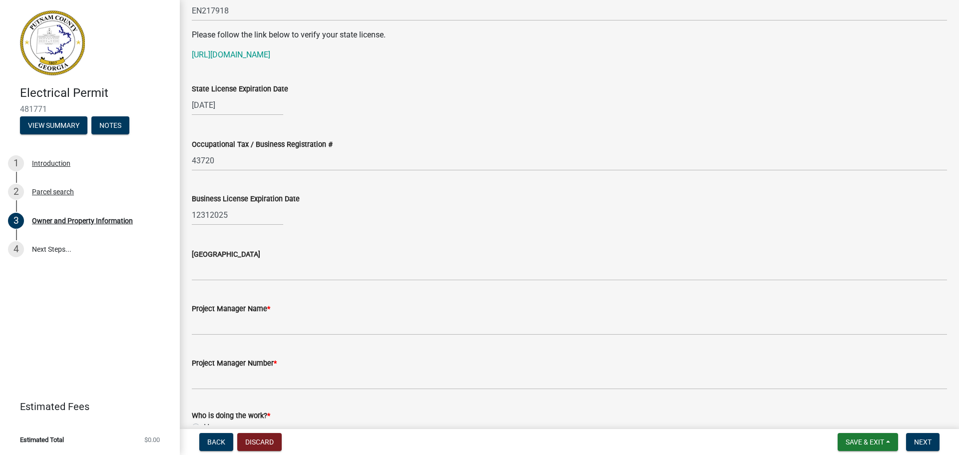
select select "2025"
click at [297, 235] on span "Next month" at bounding box center [297, 235] width 7 height 7
select select "12"
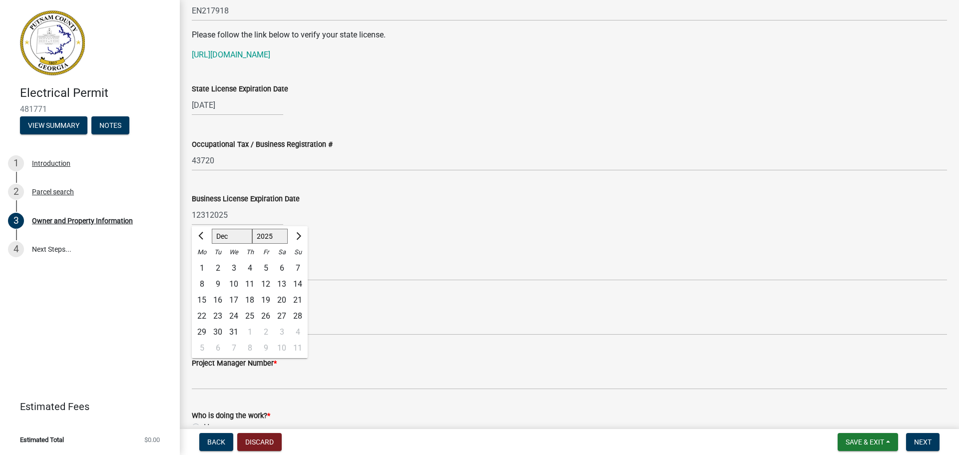
click at [231, 328] on div "31" at bounding box center [234, 332] width 16 height 16
type input "12/31/2025"
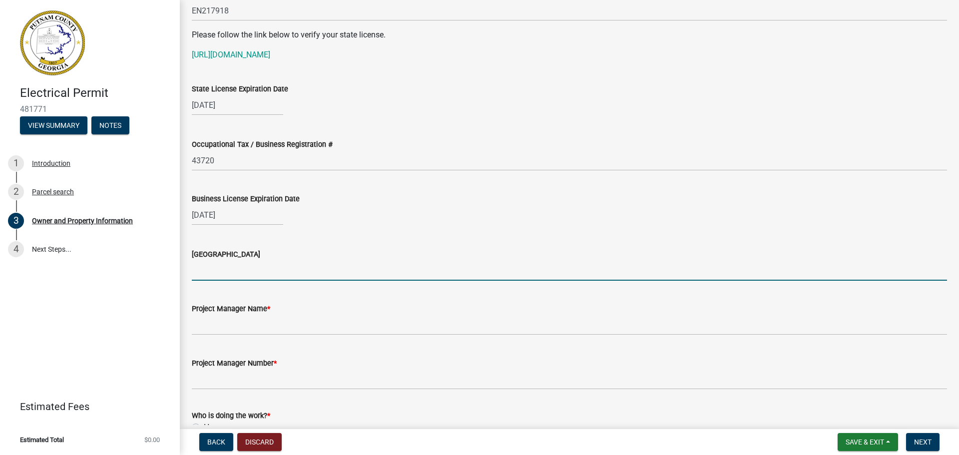
click at [217, 270] on input "Issuing County" at bounding box center [569, 270] width 755 height 20
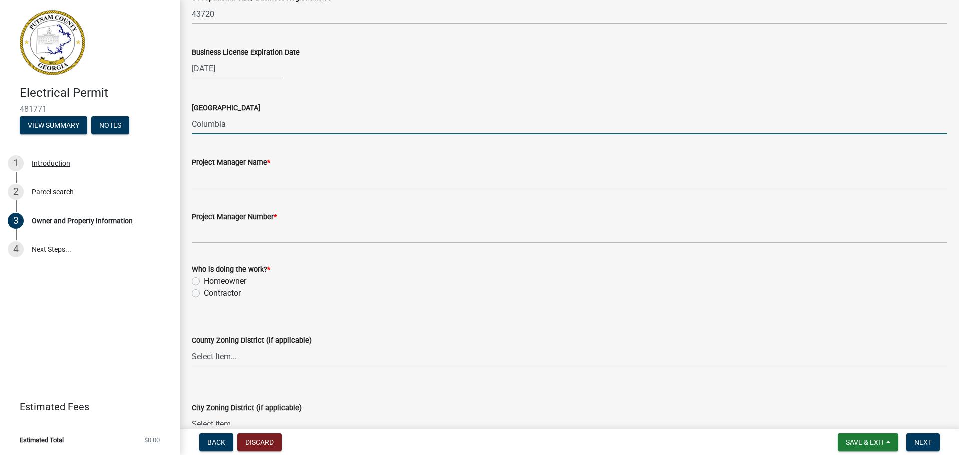
scroll to position [1498, 0]
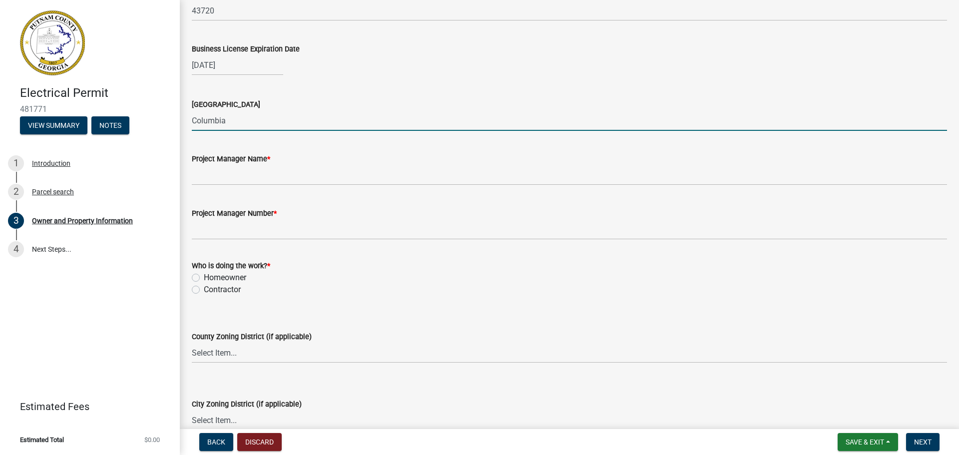
type input "Columbia"
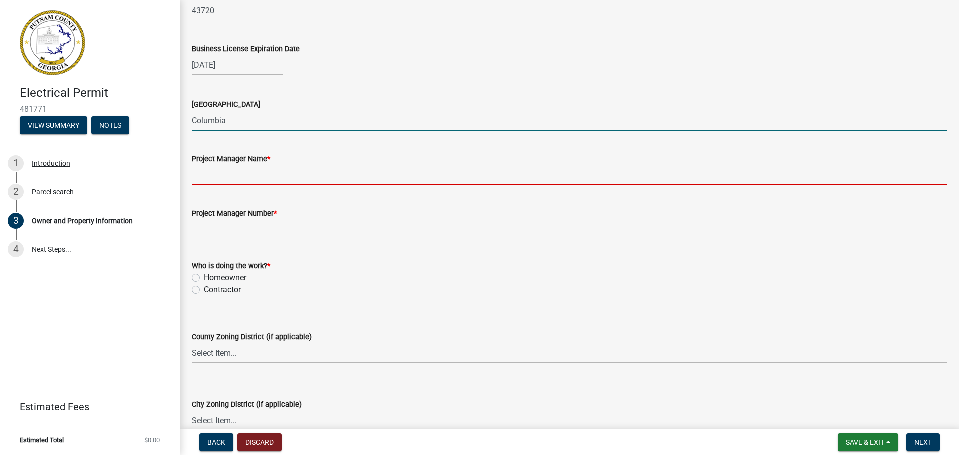
click at [205, 178] on input "Project Manager Name *" at bounding box center [569, 175] width 755 height 20
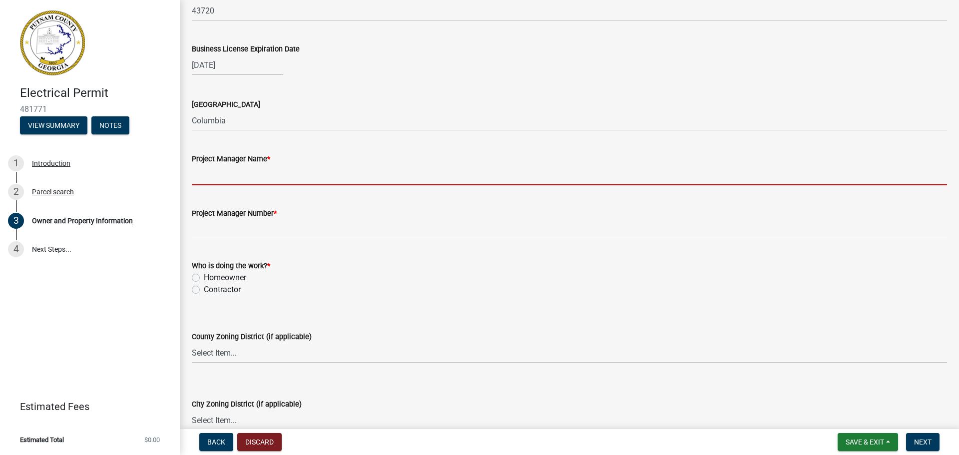
type input "[PERSON_NAME]"
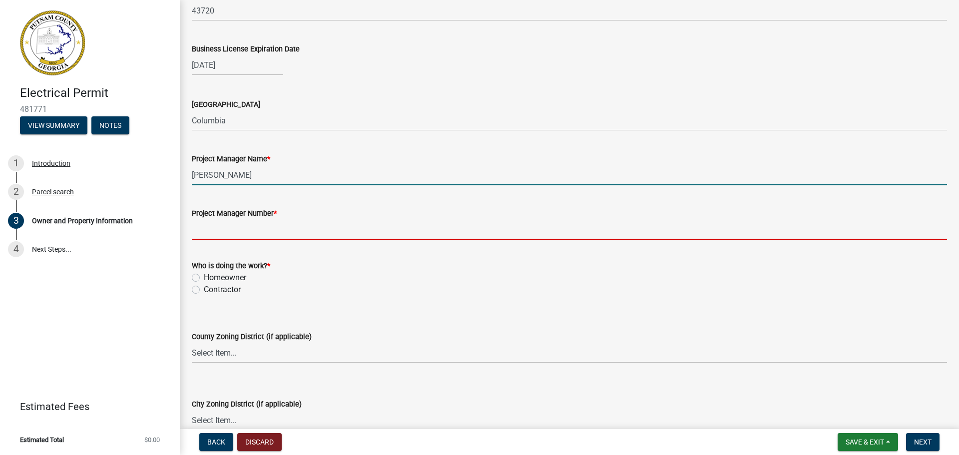
click at [205, 232] on input "Project Manager Number *" at bounding box center [569, 229] width 755 height 20
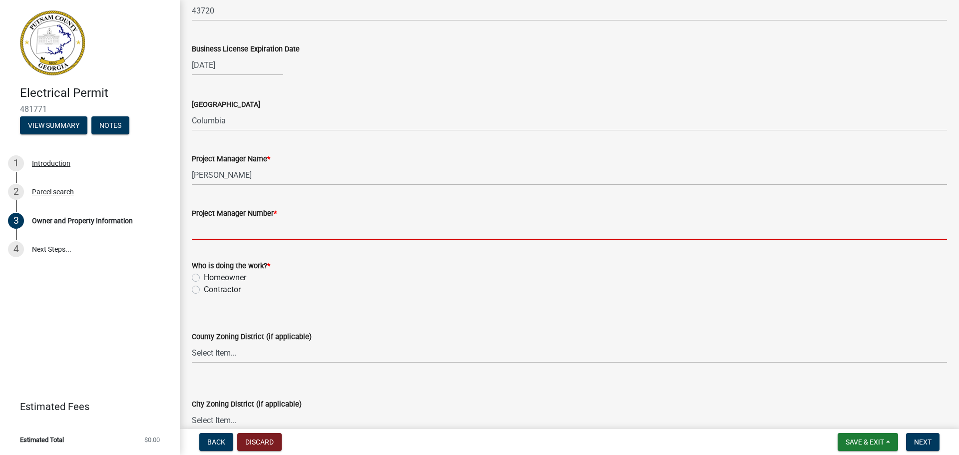
type input "8034031175"
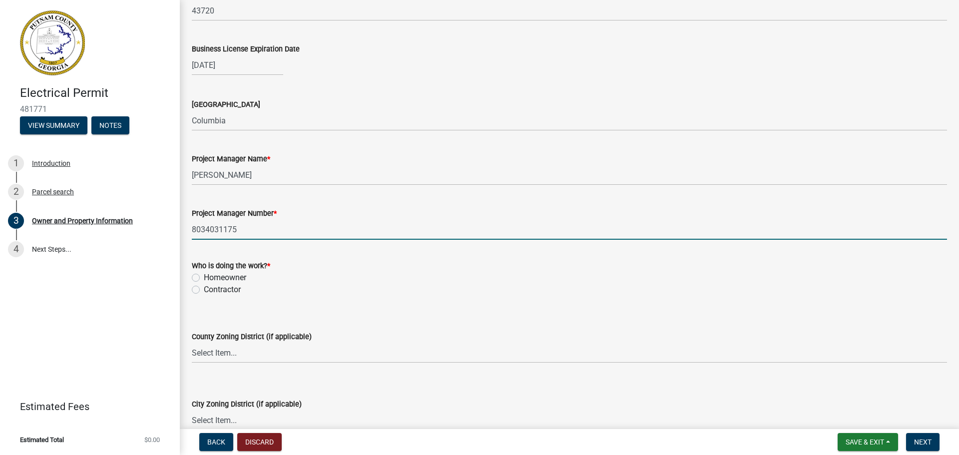
click at [204, 290] on label "Contractor" at bounding box center [222, 290] width 37 height 12
click at [204, 290] on input "Contractor" at bounding box center [207, 287] width 6 height 6
radio input "true"
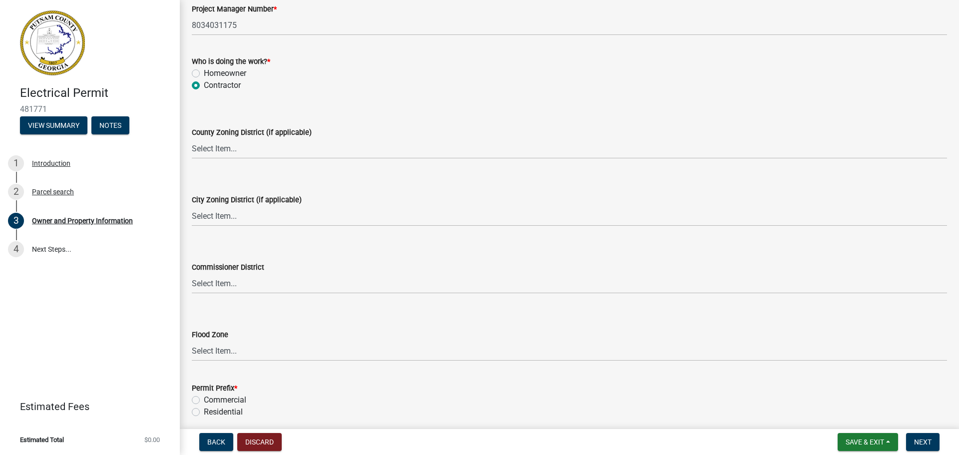
scroll to position [1744, 0]
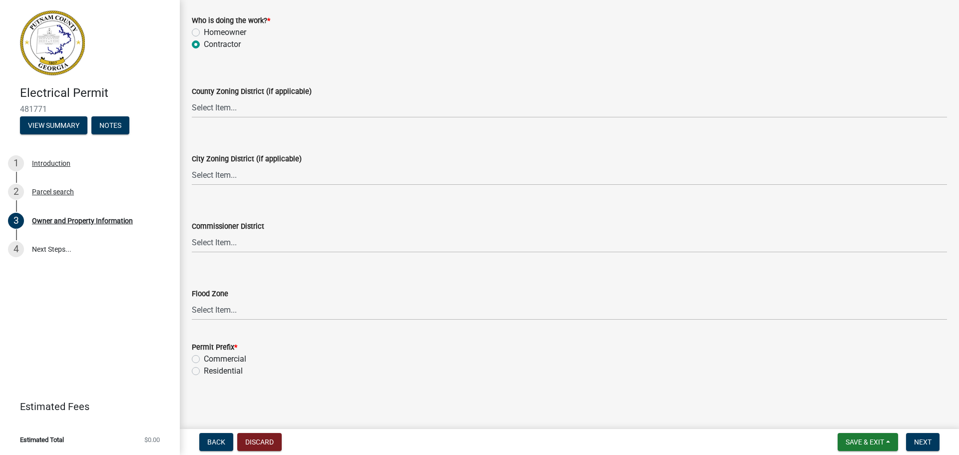
click at [204, 372] on label "Residential" at bounding box center [223, 371] width 39 height 12
click at [204, 372] on input "Residential" at bounding box center [207, 368] width 6 height 6
radio input "true"
click at [923, 436] on button "Next" at bounding box center [922, 442] width 33 height 18
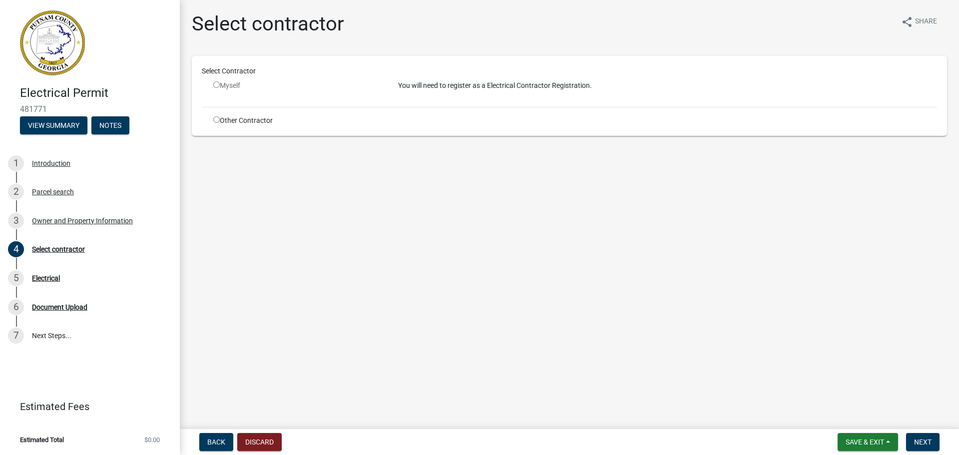
click at [216, 118] on input "radio" at bounding box center [216, 119] width 6 height 6
radio input "true"
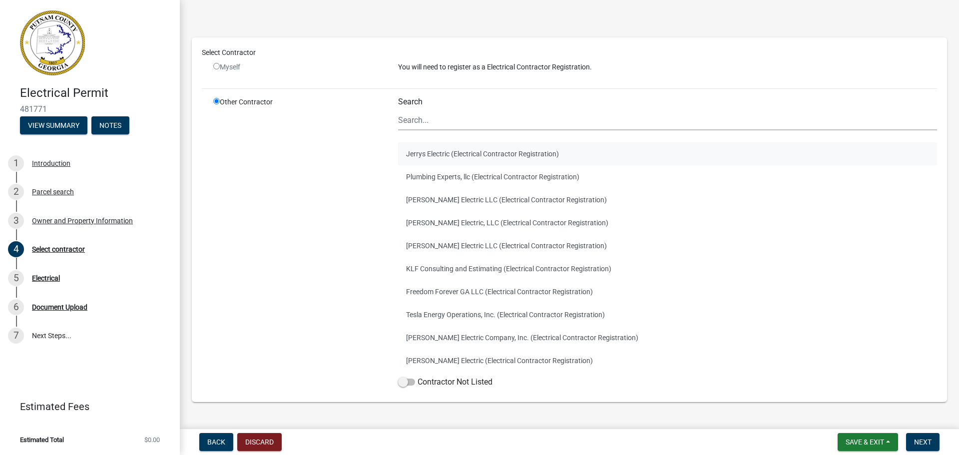
scroll to position [50, 0]
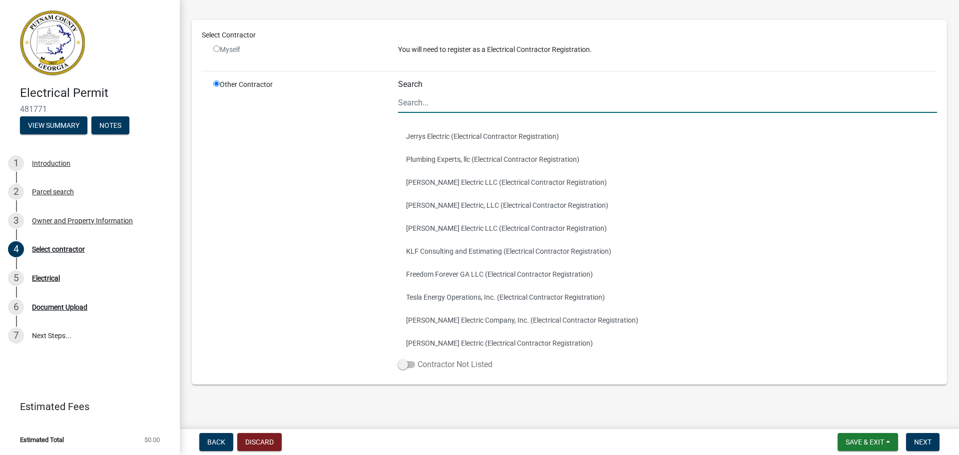
click at [402, 364] on span at bounding box center [406, 364] width 17 height 7
click at [418, 359] on input "Contractor Not Listed" at bounding box center [418, 359] width 0 height 0
click at [214, 47] on input "radio" at bounding box center [216, 48] width 6 height 6
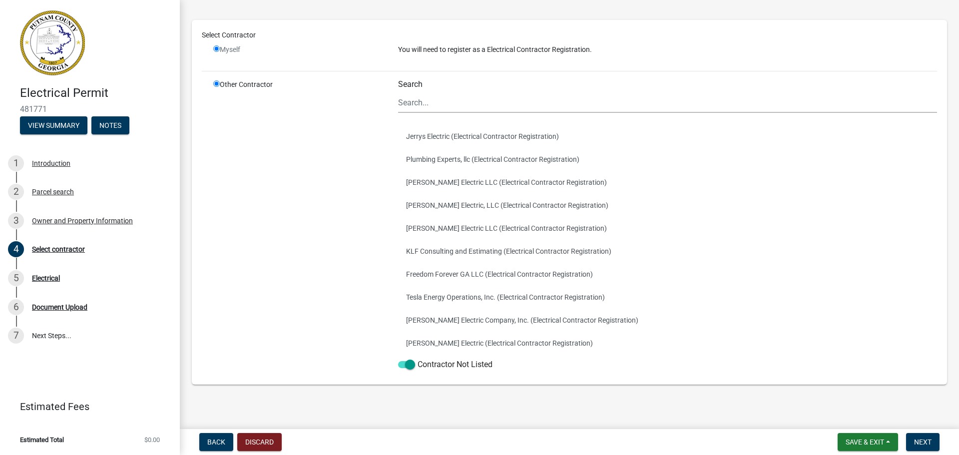
radio input "false"
radio input "true"
click at [216, 47] on input "radio" at bounding box center [216, 48] width 6 height 6
radio input "false"
radio input "true"
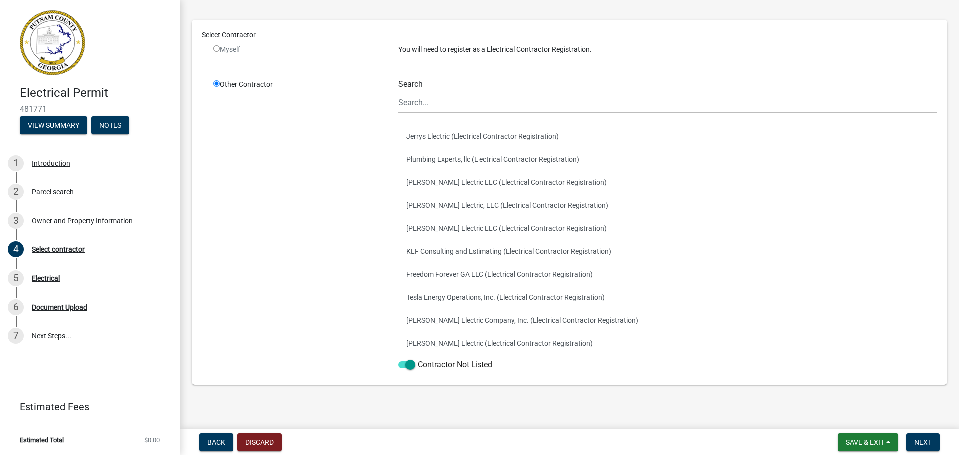
click at [214, 84] on input "radio" at bounding box center [216, 83] width 6 height 6
click at [217, 82] on input "radio" at bounding box center [216, 83] width 6 height 6
click at [409, 365] on span at bounding box center [406, 364] width 17 height 7
click at [418, 359] on input "Contractor Not Listed" at bounding box center [418, 359] width 0 height 0
click at [215, 82] on input "radio" at bounding box center [216, 83] width 6 height 6
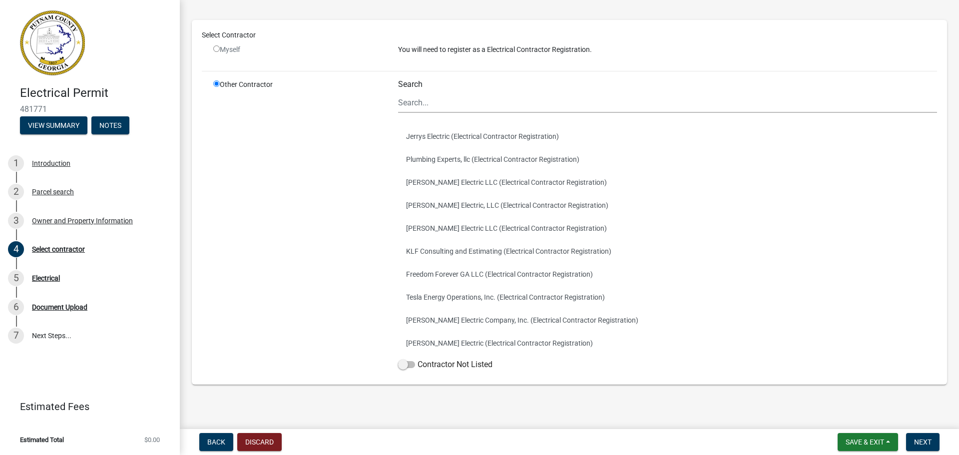
click at [216, 49] on input "radio" at bounding box center [216, 48] width 6 height 6
radio input "false"
radio input "true"
click at [216, 49] on input "radio" at bounding box center [216, 48] width 6 height 6
radio input "false"
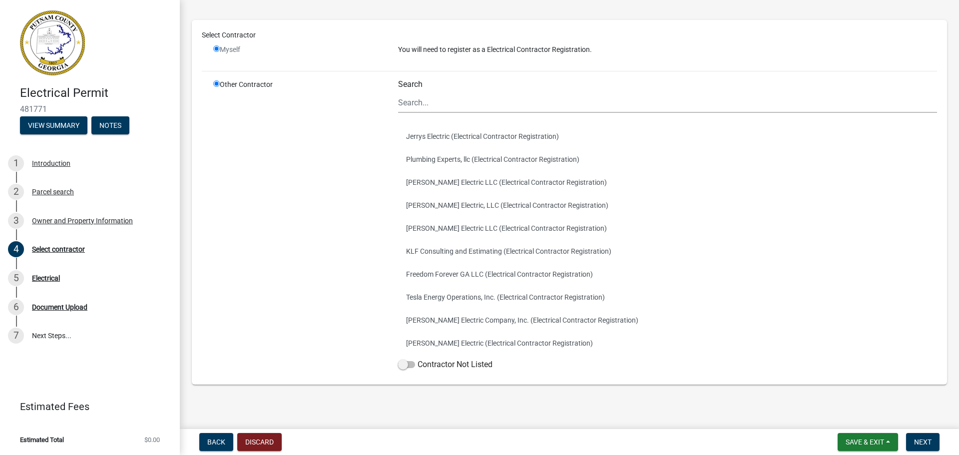
radio input "true"
click at [216, 49] on input "radio" at bounding box center [216, 48] width 6 height 6
radio input "false"
radio input "true"
click at [216, 49] on input "radio" at bounding box center [216, 48] width 6 height 6
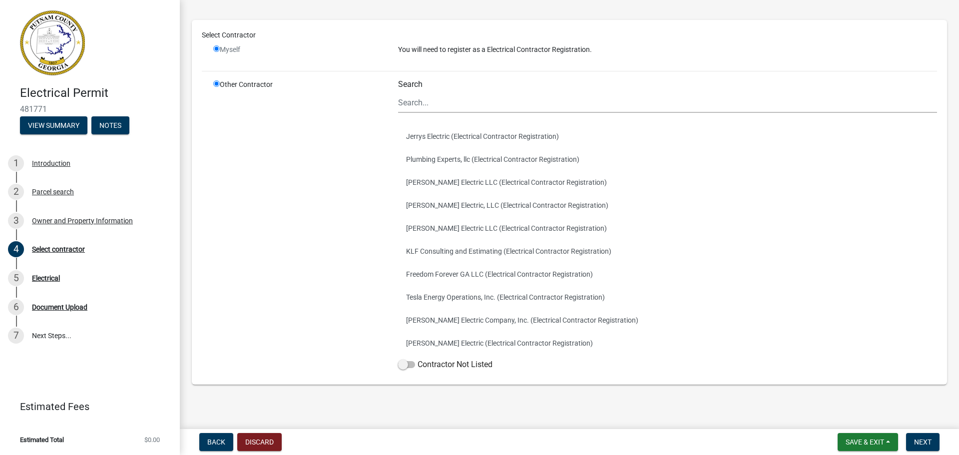
radio input "false"
radio input "true"
click at [216, 49] on input "radio" at bounding box center [216, 48] width 6 height 6
radio input "false"
radio input "true"
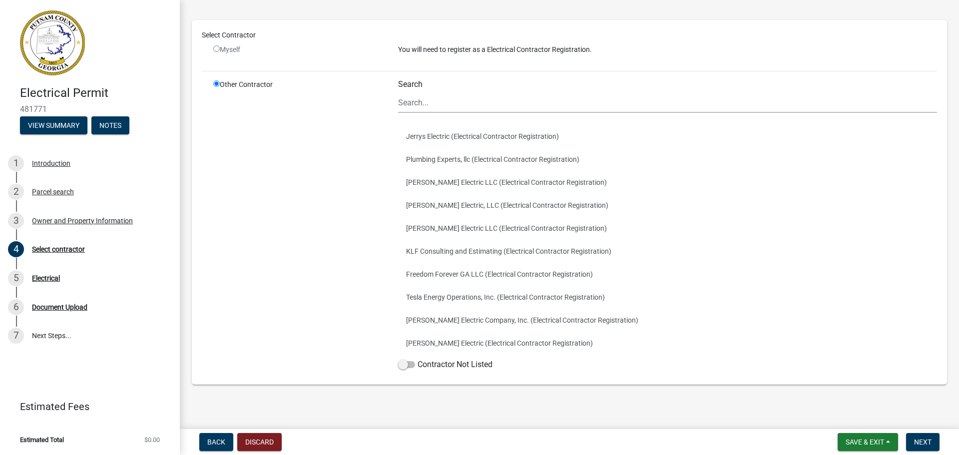
click at [216, 49] on input "radio" at bounding box center [216, 48] width 6 height 6
radio input "false"
radio input "true"
click at [207, 440] on button "Back" at bounding box center [216, 442] width 34 height 18
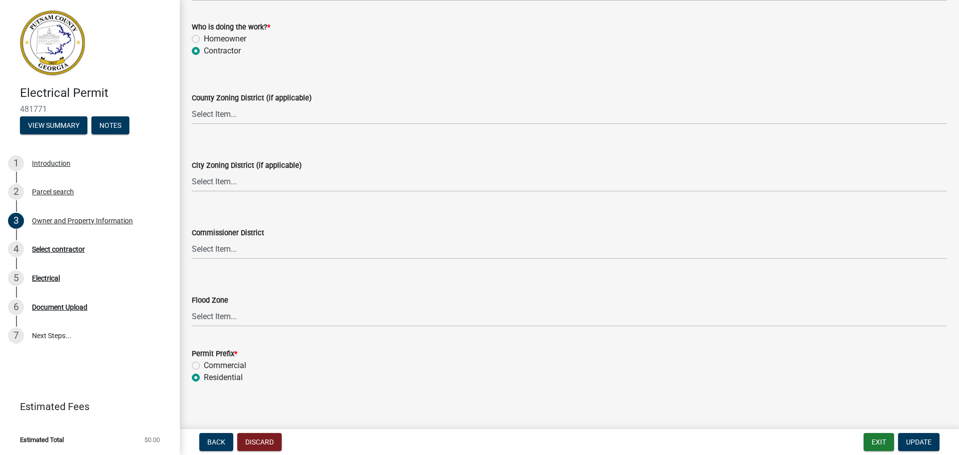
scroll to position [1744, 0]
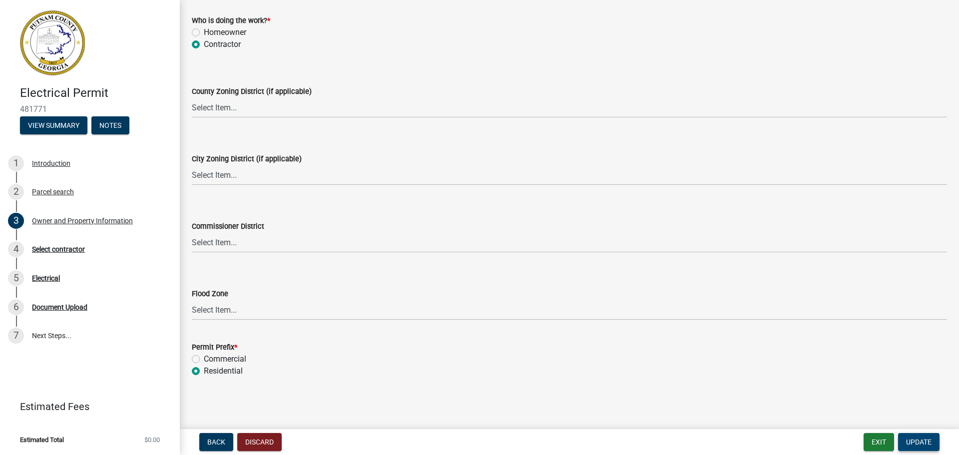
click at [921, 443] on span "Update" at bounding box center [918, 442] width 25 height 8
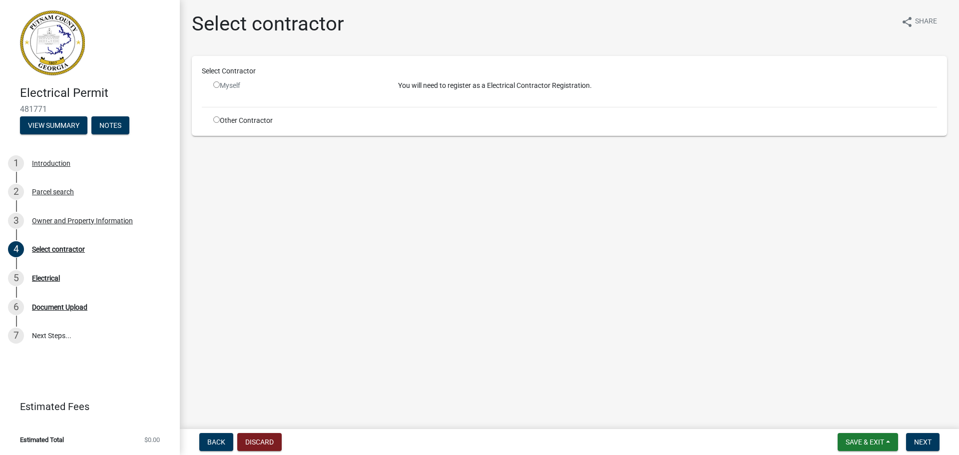
click at [217, 84] on input "radio" at bounding box center [216, 84] width 6 height 6
click at [217, 83] on input "radio" at bounding box center [216, 84] width 6 height 6
radio input "false"
click at [214, 120] on input "radio" at bounding box center [216, 119] width 6 height 6
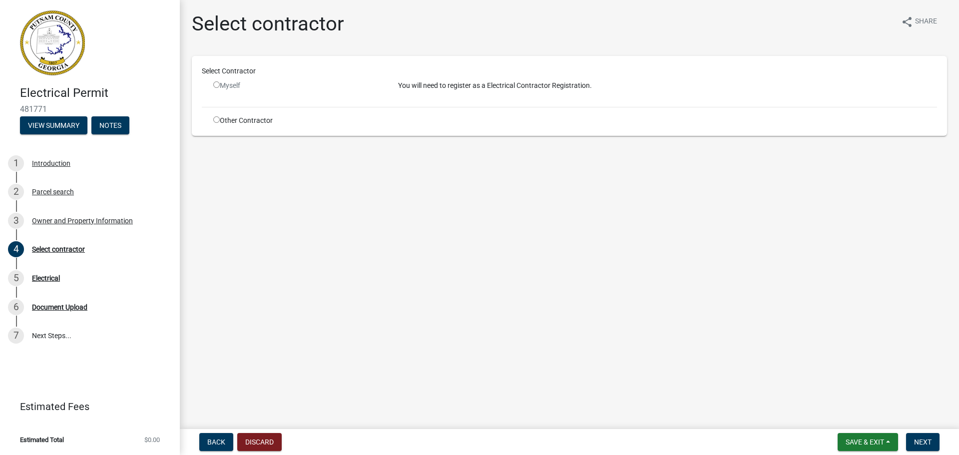
radio input "true"
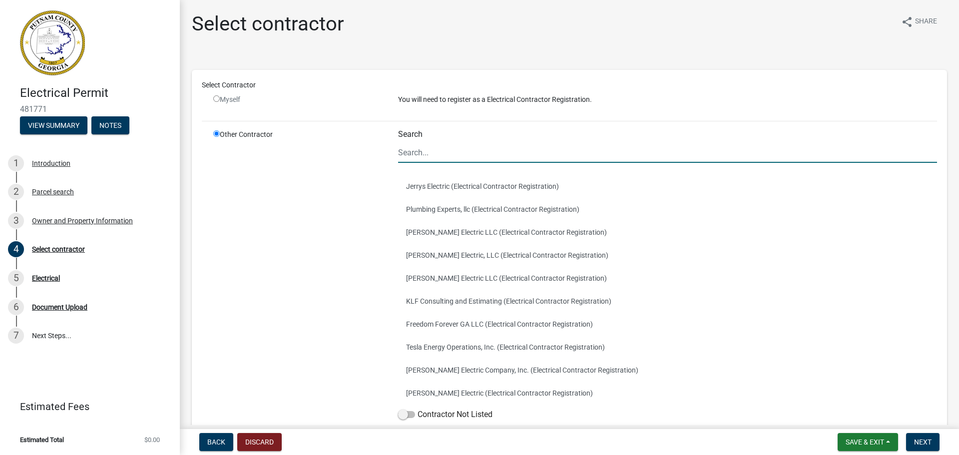
click at [415, 147] on input "Search" at bounding box center [667, 152] width 539 height 20
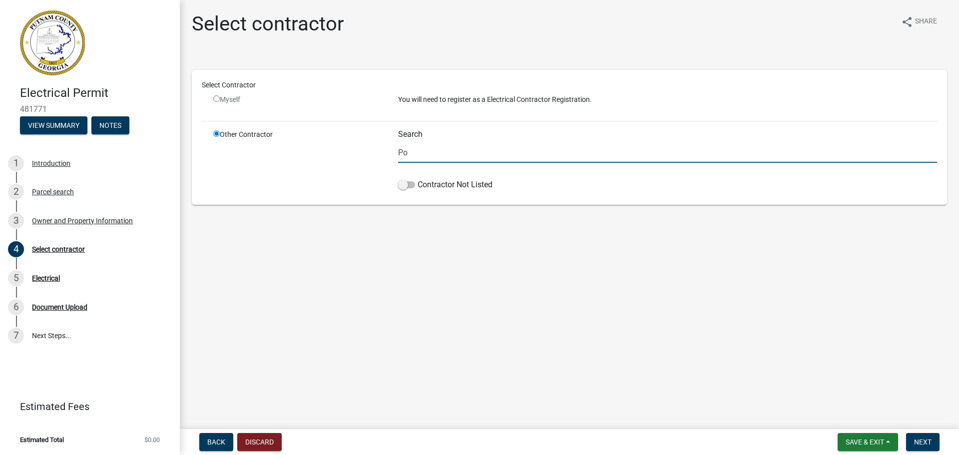
type input "P"
type input "Michael"
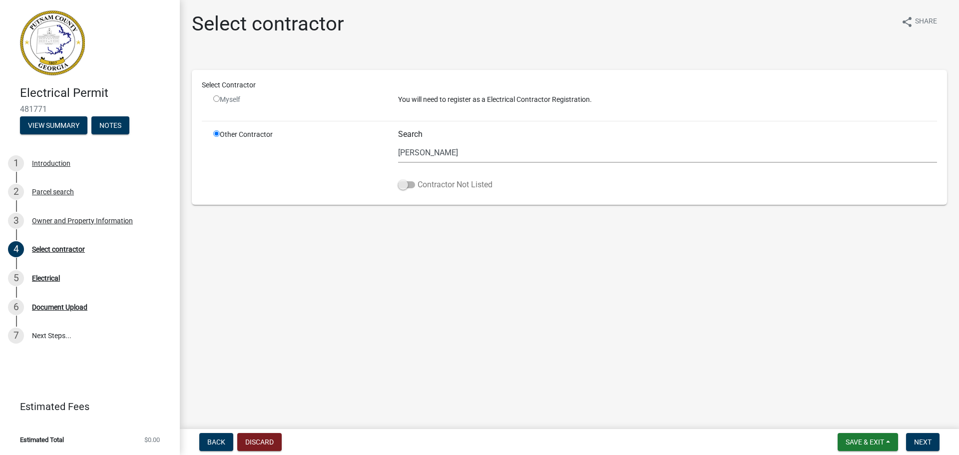
click at [401, 182] on span at bounding box center [406, 184] width 17 height 7
click at [418, 179] on input "Contractor Not Listed" at bounding box center [418, 179] width 0 height 0
drag, startPoint x: 445, startPoint y: 151, endPoint x: 380, endPoint y: 152, distance: 64.9
click at [380, 152] on div "Other Contractor Search Michael Contractor Not Listed" at bounding box center [575, 161] width 739 height 65
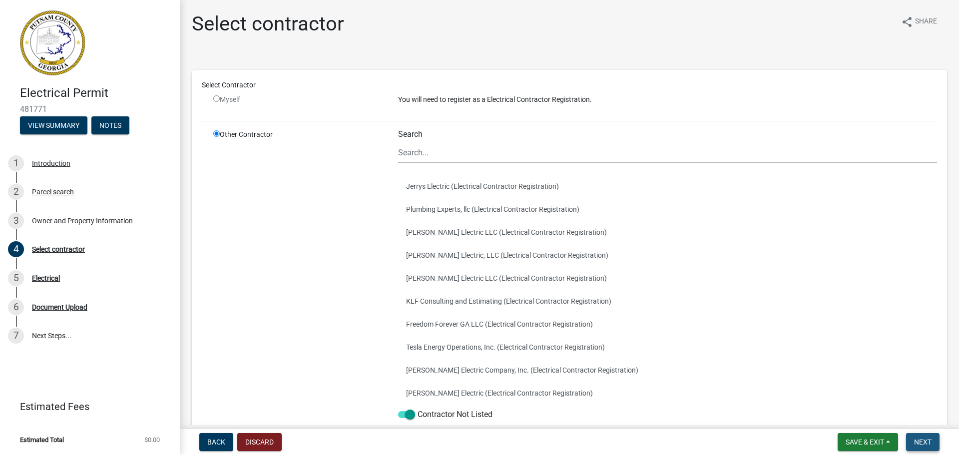
click at [922, 442] on span "Next" at bounding box center [922, 442] width 17 height 8
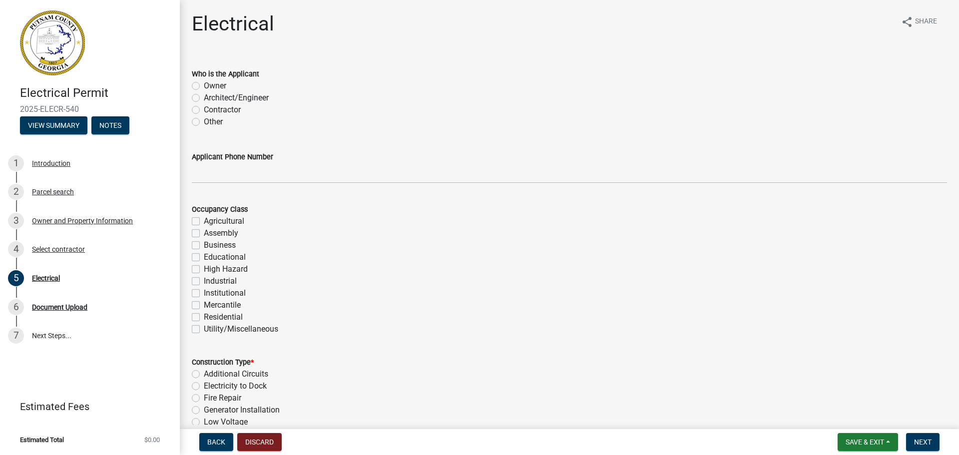
click at [204, 122] on label "Other" at bounding box center [213, 122] width 19 height 12
click at [204, 122] on input "Other" at bounding box center [207, 119] width 6 height 6
radio input "true"
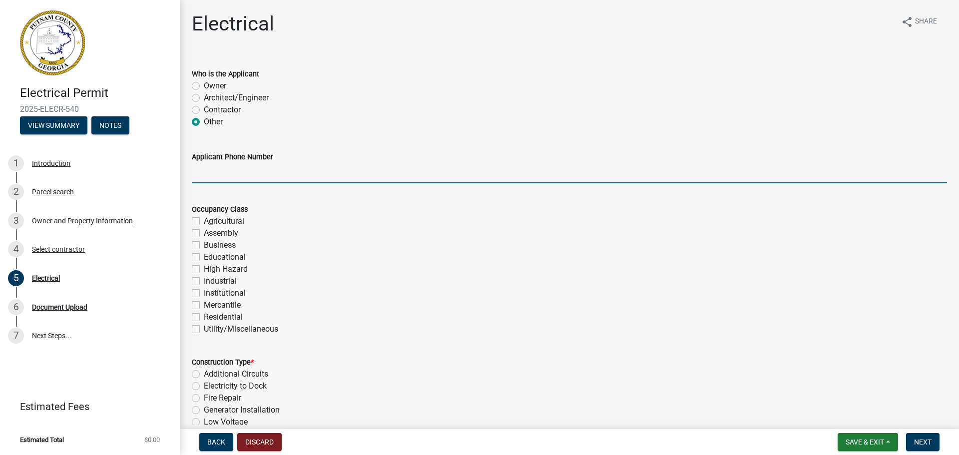
click at [204, 175] on input "Applicant Phone Number" at bounding box center [569, 173] width 755 height 20
type input "8034031175"
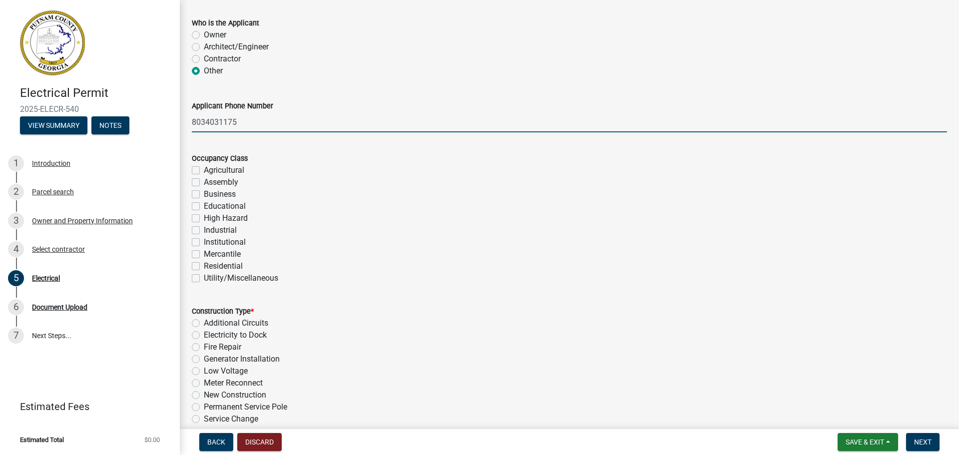
scroll to position [100, 0]
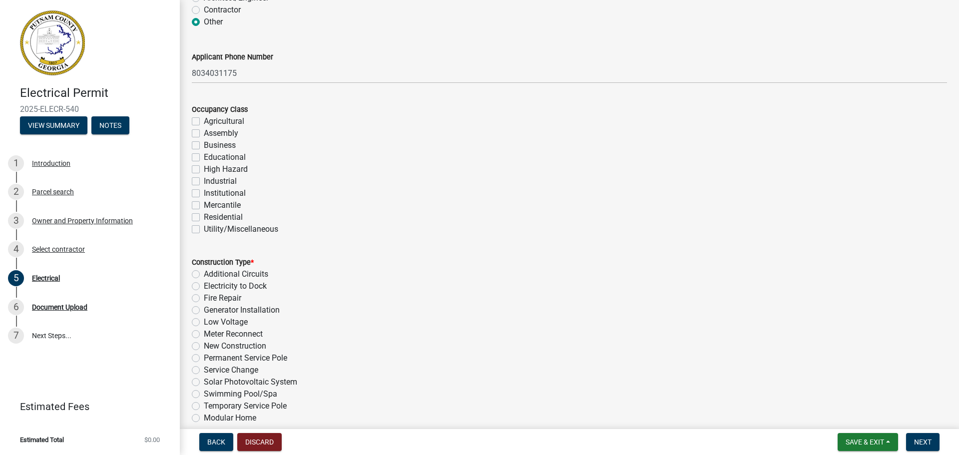
click at [204, 216] on label "Residential" at bounding box center [223, 217] width 39 height 12
click at [204, 216] on input "Residential" at bounding box center [207, 214] width 6 height 6
checkbox input "true"
checkbox input "false"
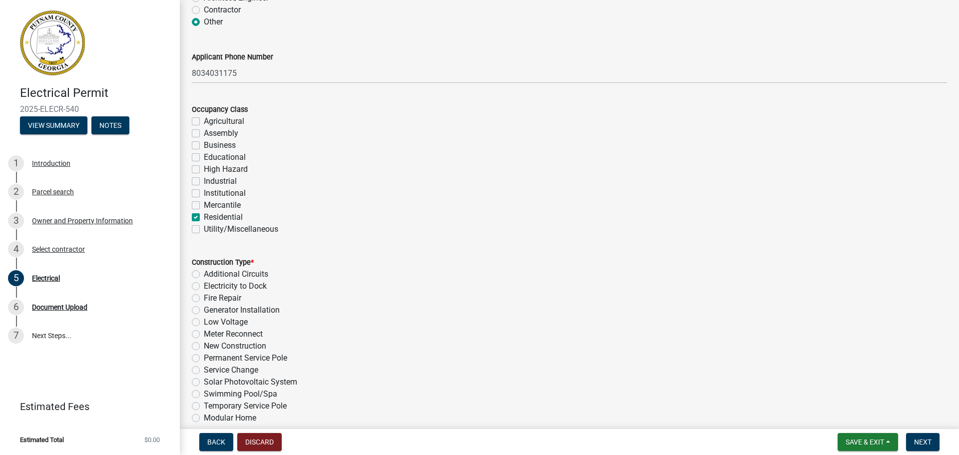
checkbox input "false"
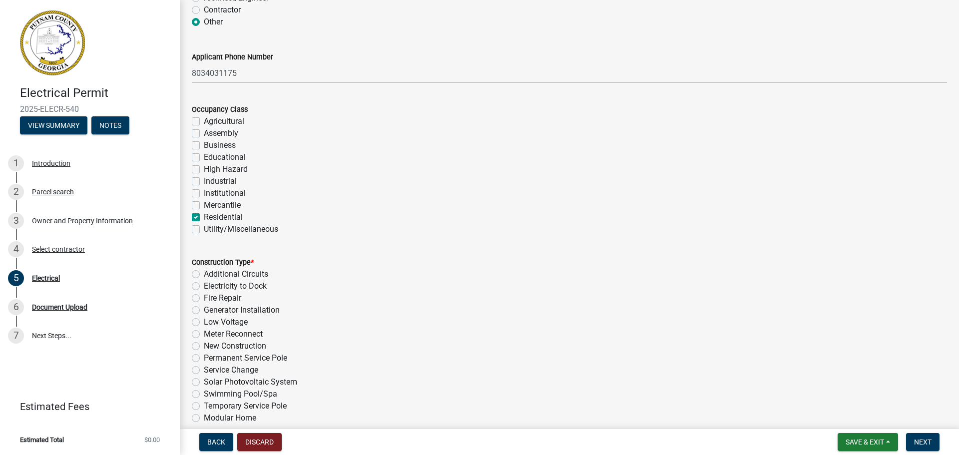
checkbox input "false"
checkbox input "true"
checkbox input "false"
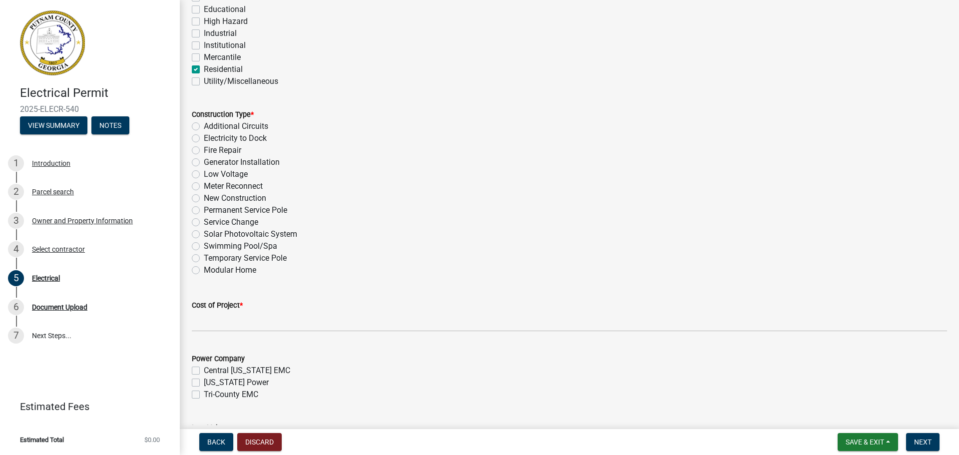
scroll to position [250, 0]
click at [204, 233] on label "Solar Photovoltaic System" at bounding box center [250, 232] width 93 height 12
click at [204, 233] on input "Solar Photovoltaic System" at bounding box center [207, 229] width 6 height 6
radio input "true"
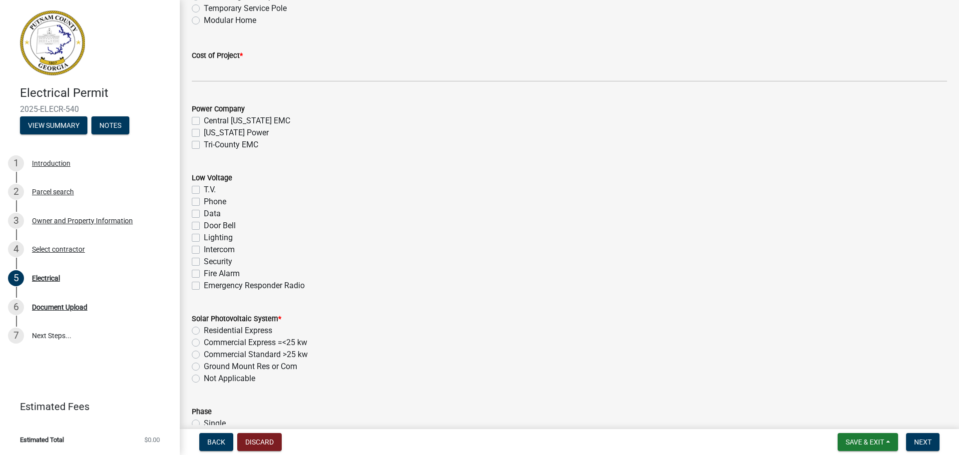
scroll to position [499, 0]
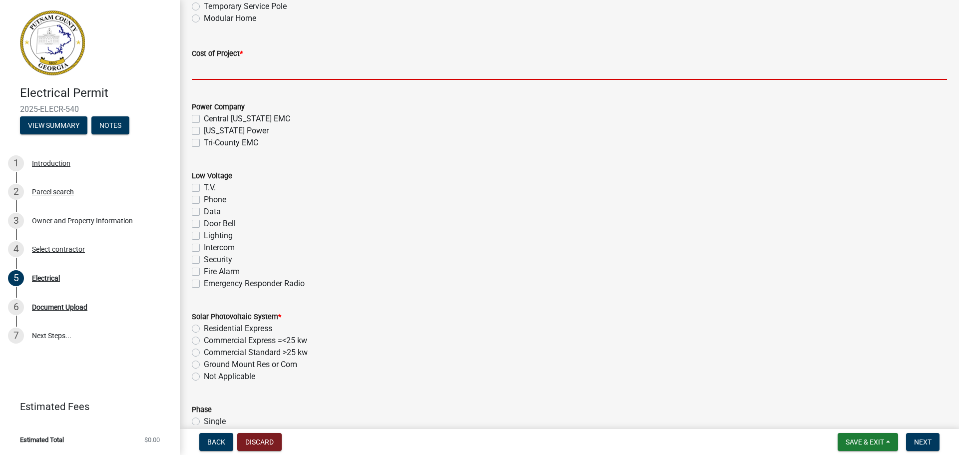
click at [212, 70] on input "text" at bounding box center [569, 69] width 755 height 20
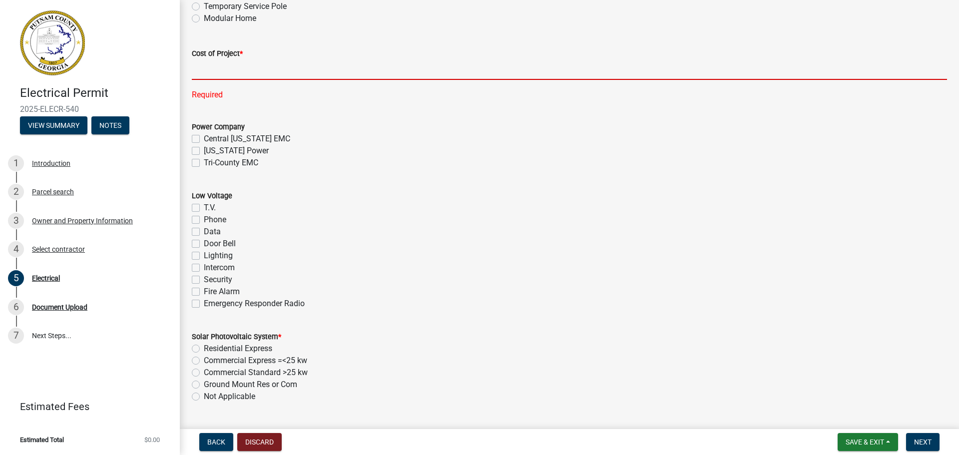
click at [213, 73] on input "text" at bounding box center [569, 69] width 755 height 20
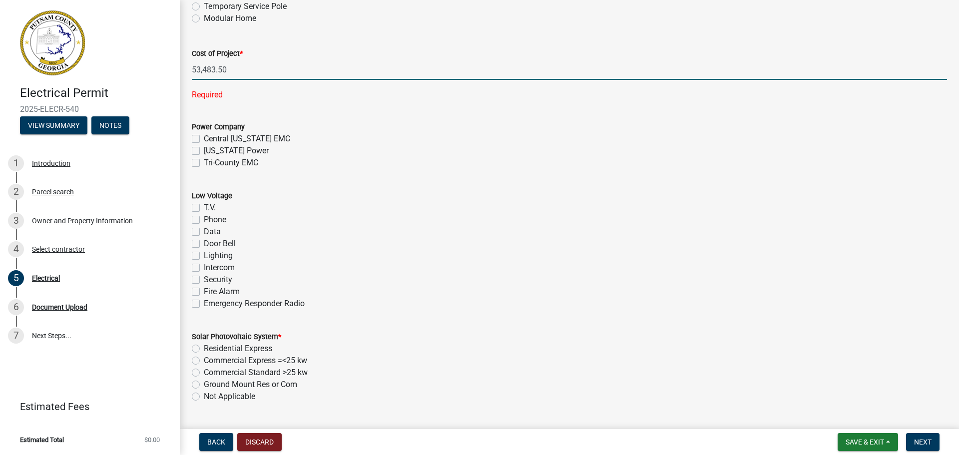
type input "53483.5"
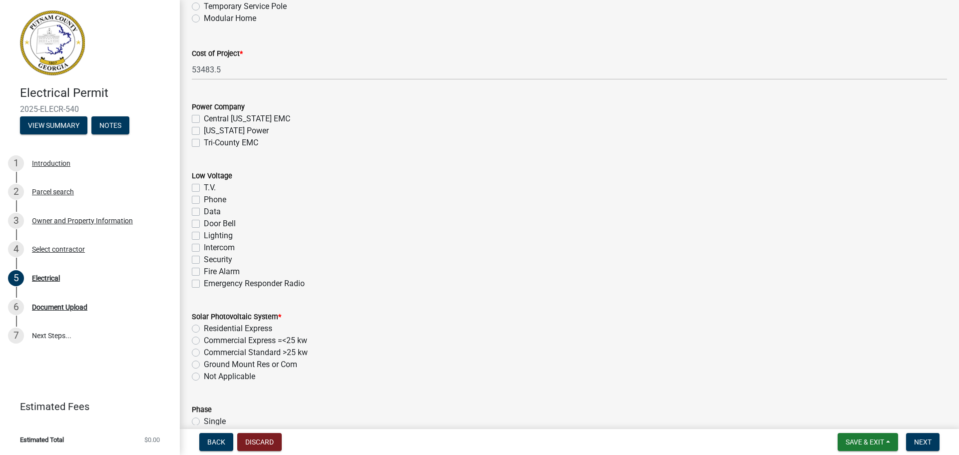
click at [368, 132] on div "Power Company Central Georgia EMC Georgia Power Tri-County EMC" at bounding box center [569, 125] width 755 height 48
click at [204, 142] on label "Tri-County EMC" at bounding box center [231, 143] width 54 height 12
click at [204, 142] on input "Tri-County EMC" at bounding box center [207, 140] width 6 height 6
checkbox input "true"
checkbox input "false"
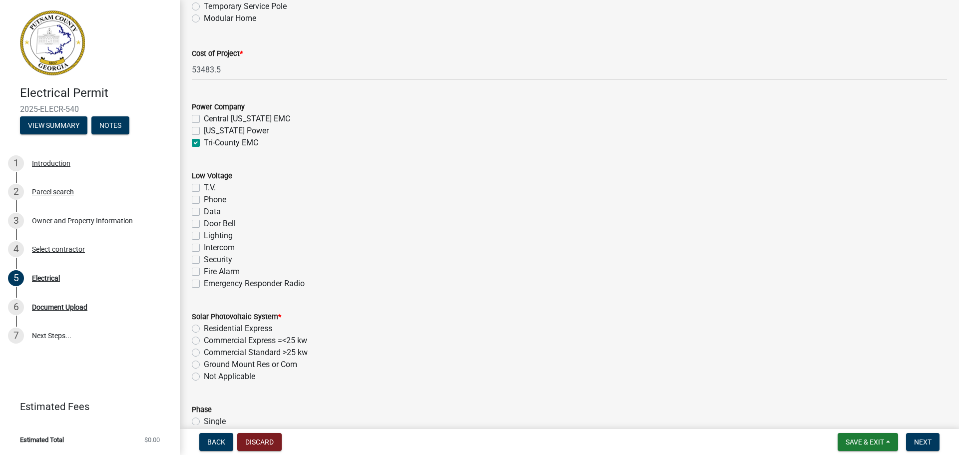
checkbox input "false"
checkbox input "true"
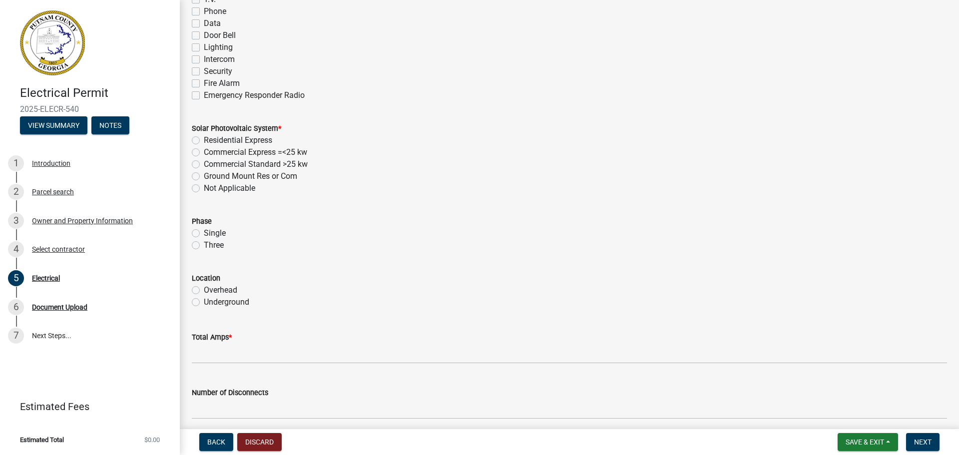
scroll to position [699, 0]
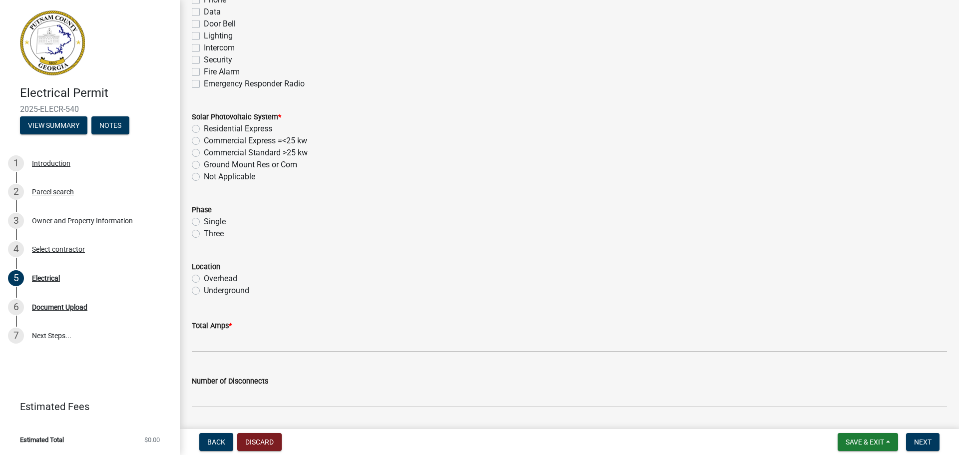
click at [204, 127] on label "Residential Express" at bounding box center [238, 129] width 68 height 12
click at [204, 127] on input "Residential Express" at bounding box center [207, 126] width 6 height 6
radio input "true"
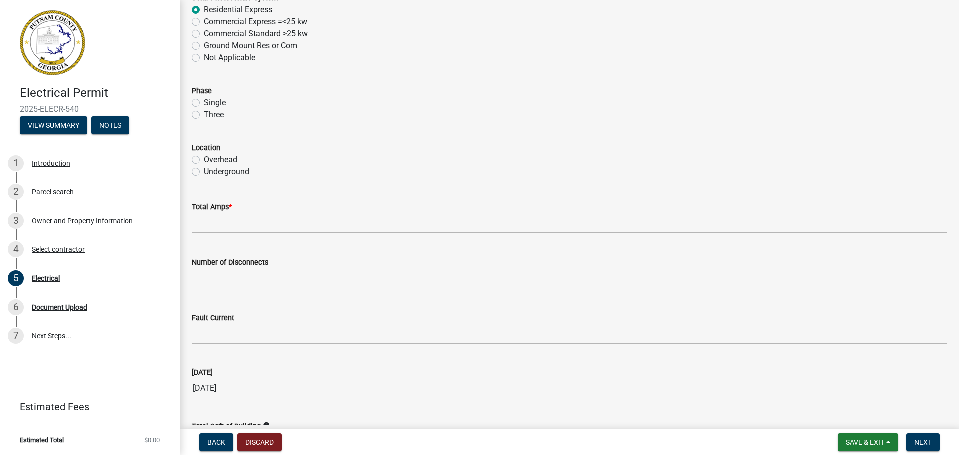
scroll to position [849, 0]
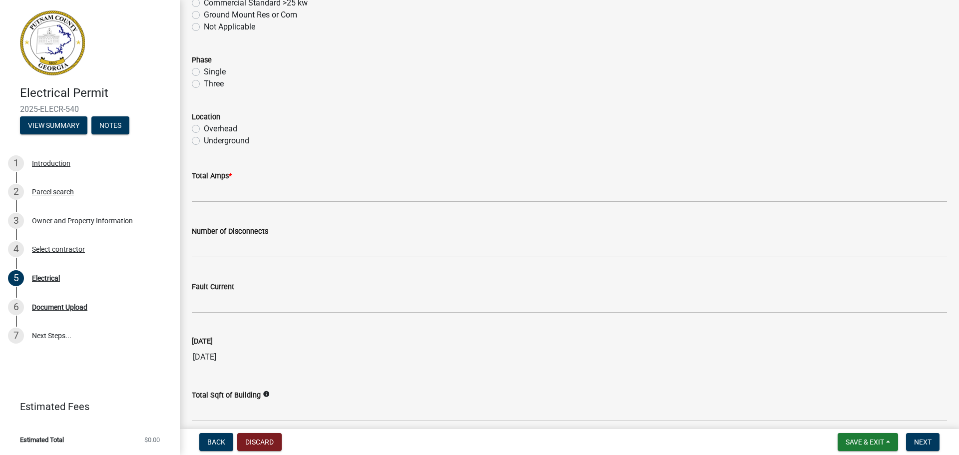
click at [204, 71] on label "Single" at bounding box center [215, 72] width 22 height 12
click at [204, 71] on input "Single" at bounding box center [207, 69] width 6 height 6
radio input "true"
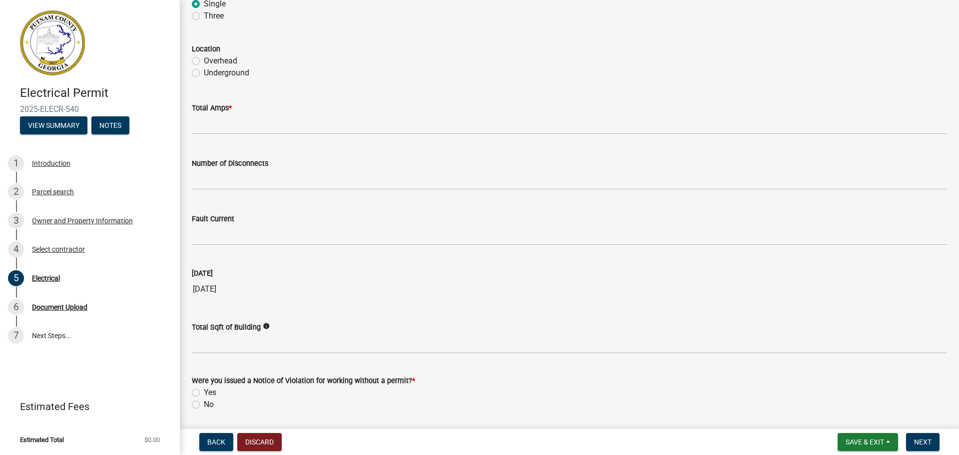
scroll to position [949, 0]
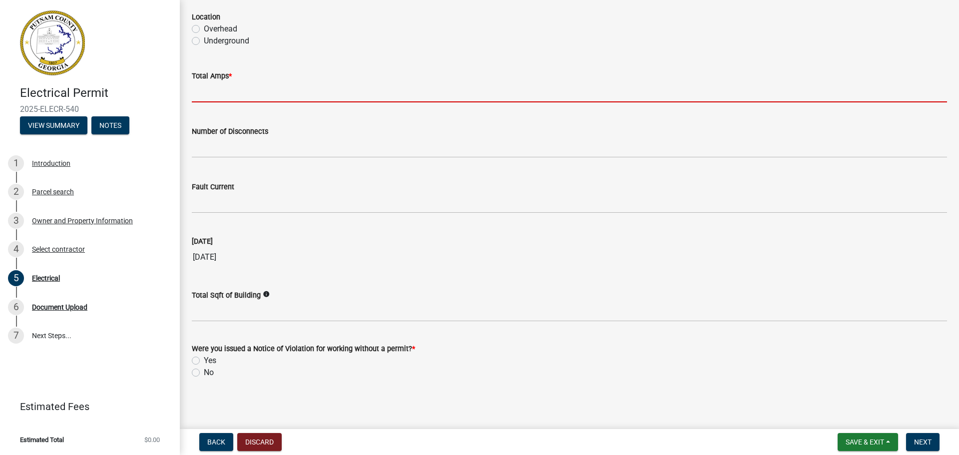
click at [209, 87] on input "text" at bounding box center [569, 92] width 755 height 20
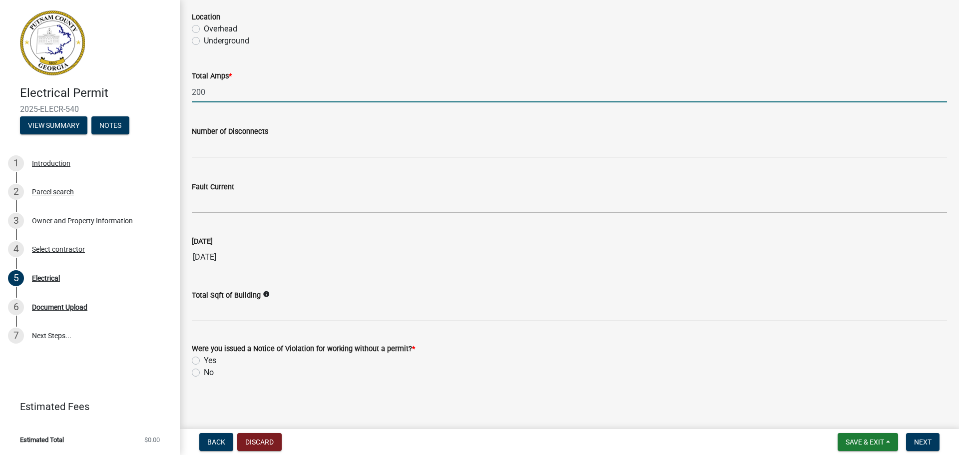
scroll to position [950, 0]
type input "200"
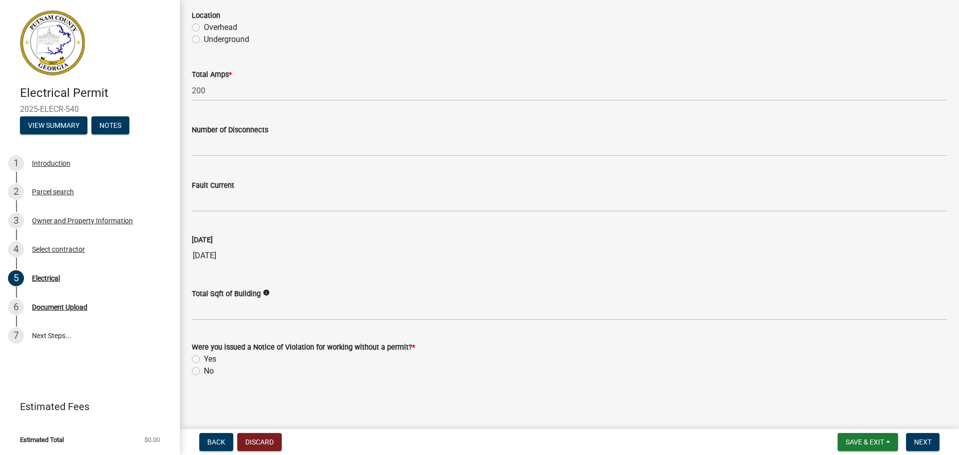
click at [380, 237] on div "Today" at bounding box center [569, 240] width 755 height 12
click at [266, 292] on icon "info" at bounding box center [266, 292] width 7 height 7
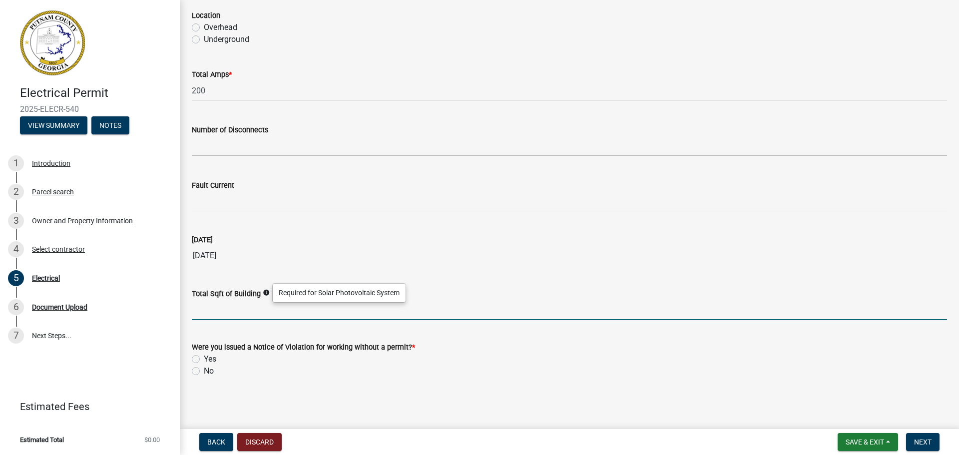
click at [213, 310] on input "text" at bounding box center [569, 310] width 755 height 20
click at [221, 314] on input "text" at bounding box center [569, 310] width 755 height 20
type input "987"
click at [204, 373] on label "No" at bounding box center [209, 371] width 10 height 12
click at [204, 372] on input "No" at bounding box center [207, 368] width 6 height 6
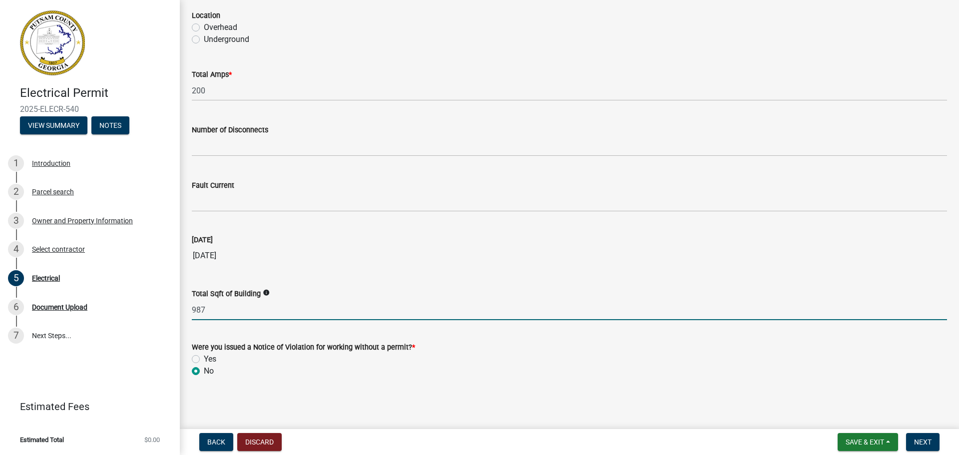
radio input "true"
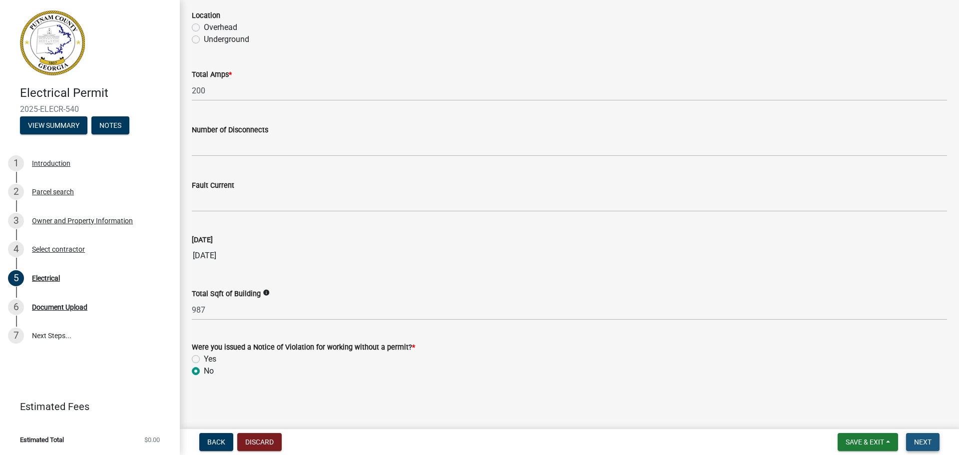
click at [926, 441] on span "Next" at bounding box center [922, 442] width 17 height 8
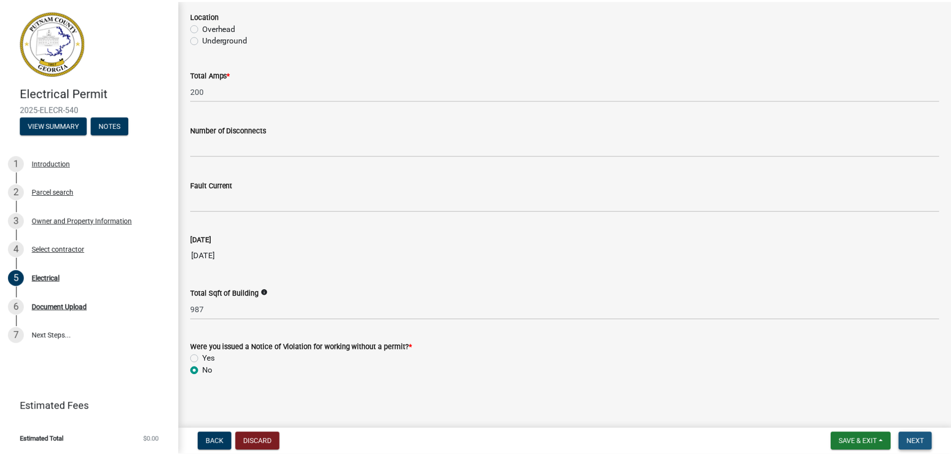
scroll to position [0, 0]
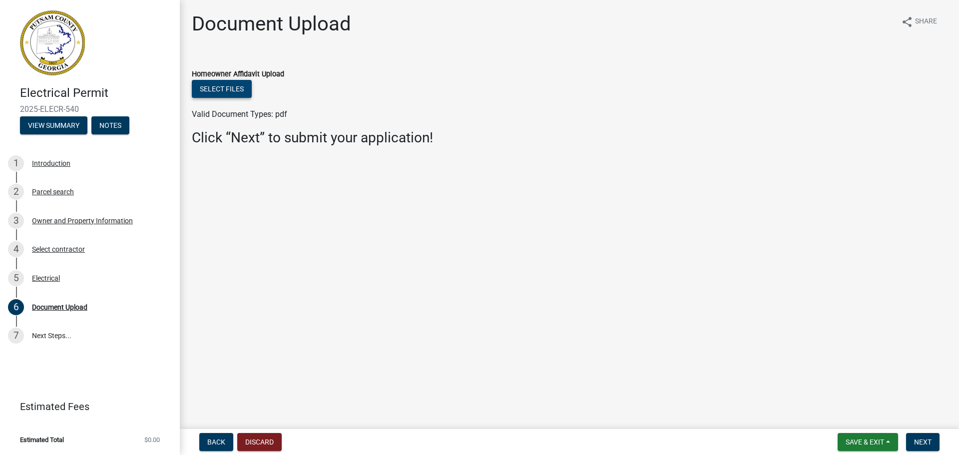
click at [225, 87] on button "Select files" at bounding box center [222, 89] width 60 height 18
click at [233, 90] on button "Select files" at bounding box center [222, 89] width 60 height 18
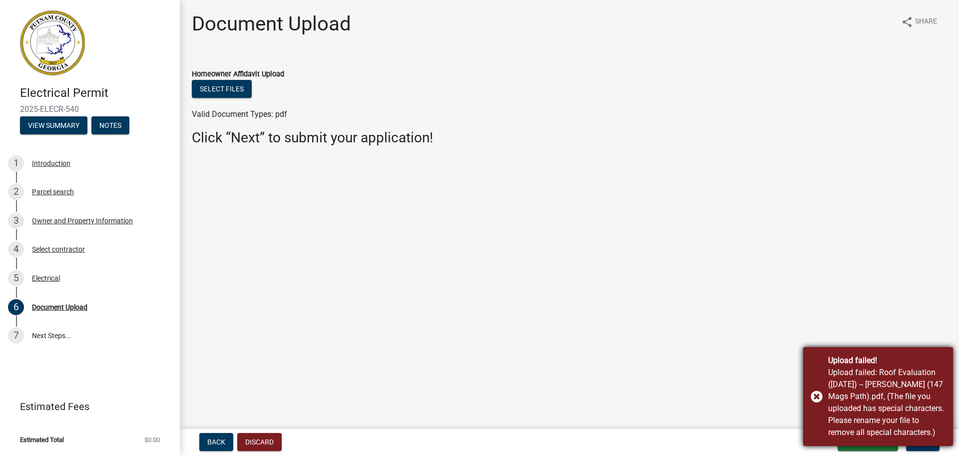
click at [817, 390] on div "Upload failed! Upload failed: Roof Evaluation (09-19-25) -- Raymond Bedgood (14…" at bounding box center [878, 396] width 150 height 99
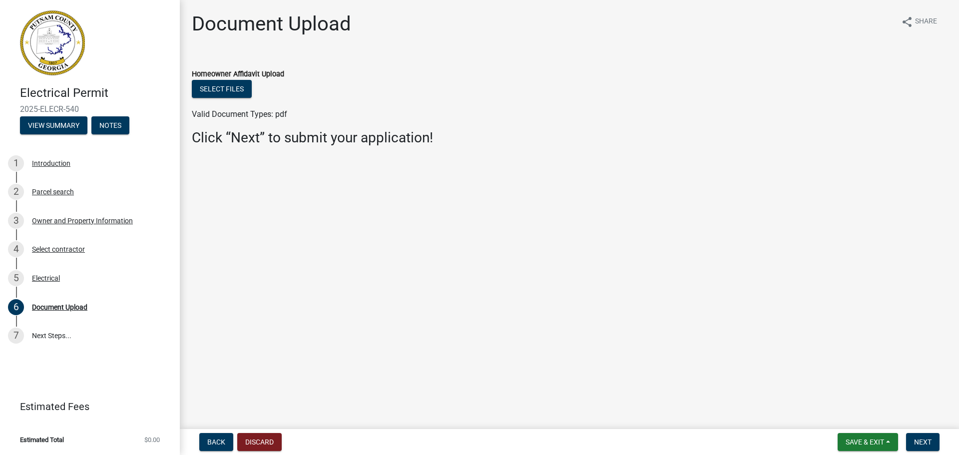
click at [408, 268] on main "Document Upload share Share Homeowner Affidavit Upload Select files Valid Docum…" at bounding box center [569, 212] width 779 height 425
click at [234, 87] on button "Select files" at bounding box center [222, 89] width 60 height 18
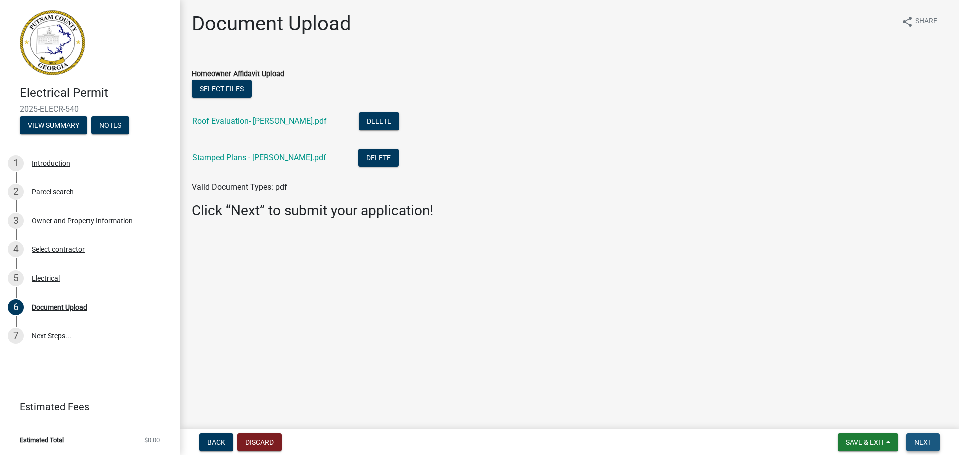
click at [924, 442] on span "Next" at bounding box center [922, 442] width 17 height 8
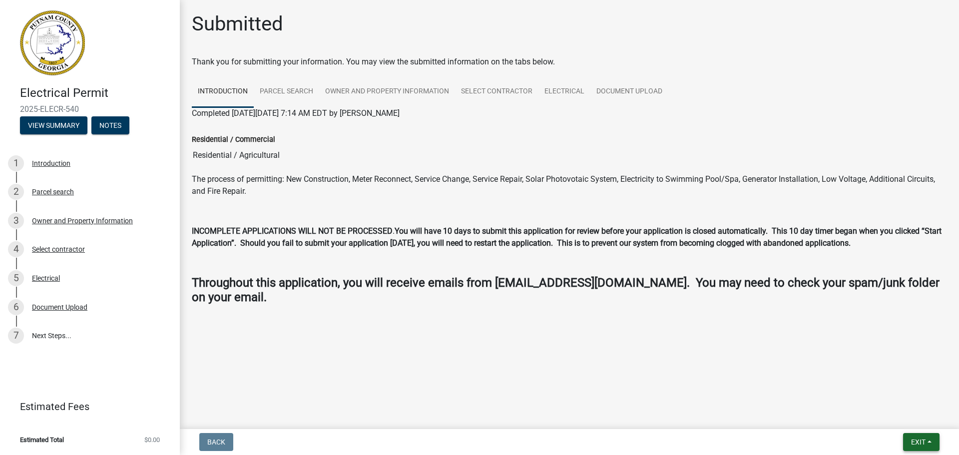
click at [920, 441] on span "Exit" at bounding box center [918, 442] width 14 height 8
click at [880, 414] on button "Save & Exit" at bounding box center [900, 416] width 80 height 24
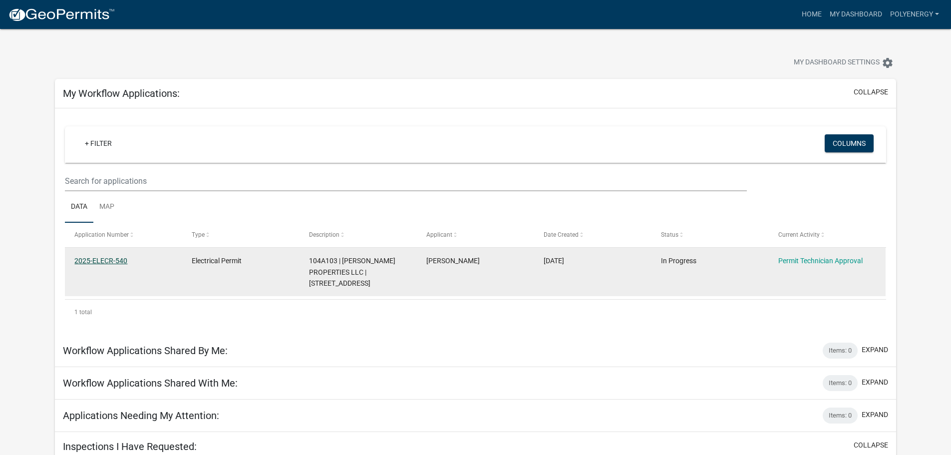
click at [107, 259] on link "2025-ELECR-540" at bounding box center [100, 261] width 53 height 8
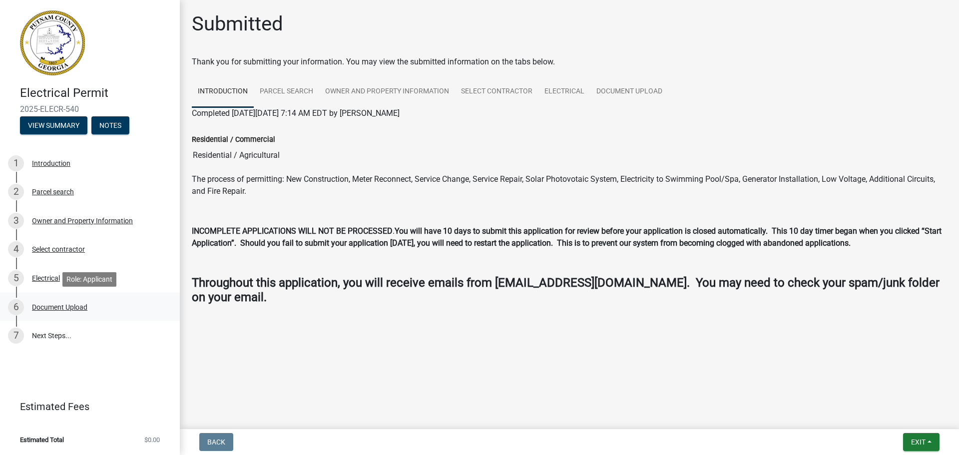
click at [41, 305] on div "Document Upload" at bounding box center [59, 307] width 55 height 7
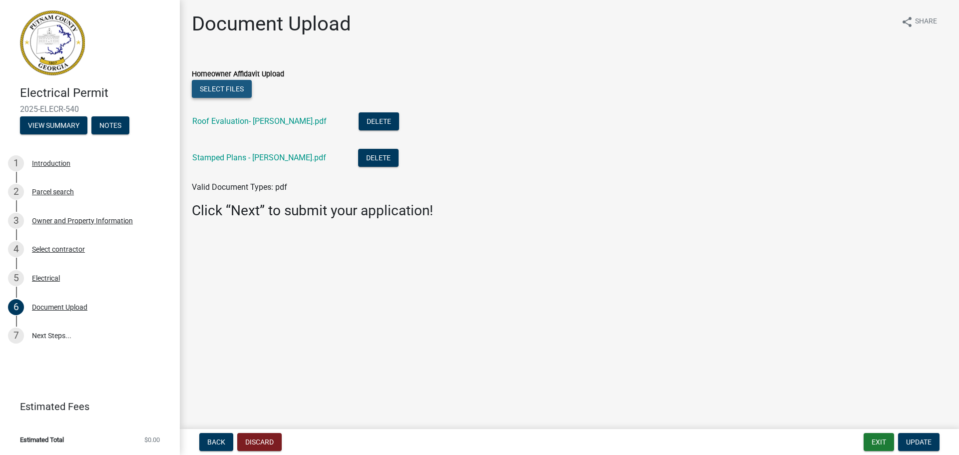
click at [229, 87] on button "Select files" at bounding box center [222, 89] width 60 height 18
click at [744, 344] on main "Document Upload share Share Homeowner Affidavit Upload Select files Roof Evalua…" at bounding box center [569, 212] width 779 height 425
click at [227, 90] on button "Select files" at bounding box center [222, 89] width 60 height 18
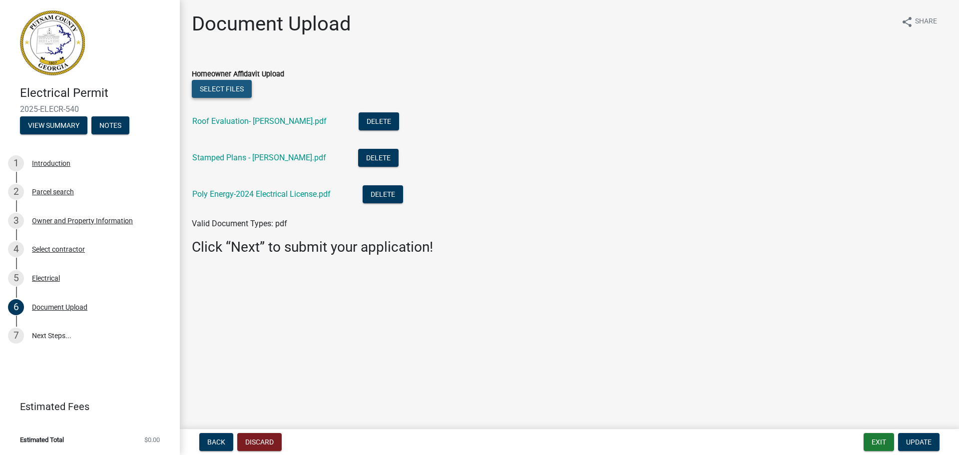
click at [211, 86] on button "Select files" at bounding box center [222, 89] width 60 height 18
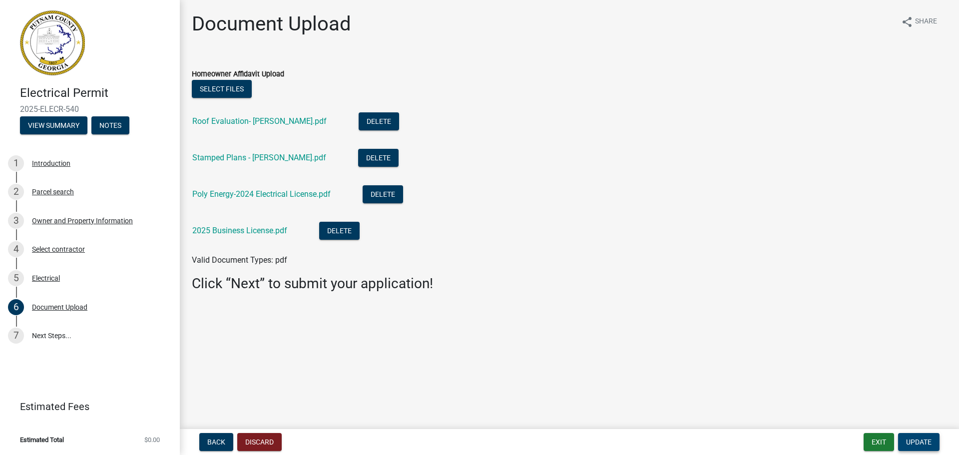
click at [919, 439] on span "Update" at bounding box center [918, 442] width 25 height 8
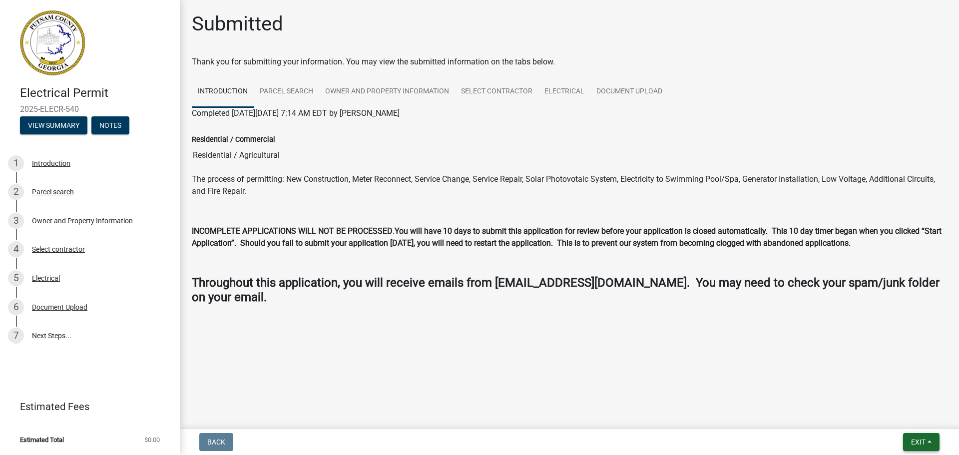
click at [922, 438] on span "Exit" at bounding box center [918, 442] width 14 height 8
click at [875, 415] on button "Save & Exit" at bounding box center [900, 416] width 80 height 24
